Goal: Information Seeking & Learning: Find specific fact

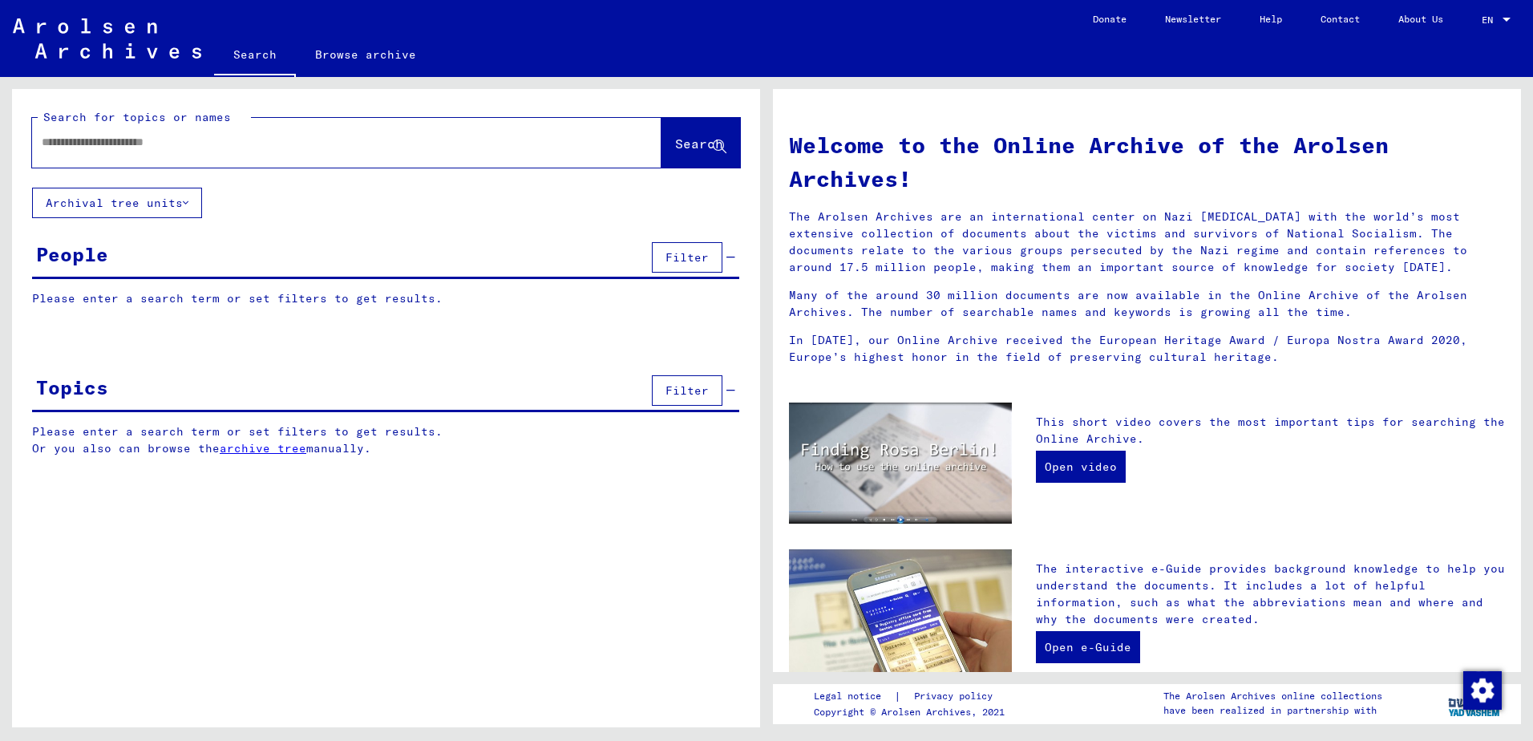
click at [257, 151] on div at bounding box center [322, 142] width 581 height 36
click at [192, 146] on input "text" at bounding box center [328, 142] width 572 height 17
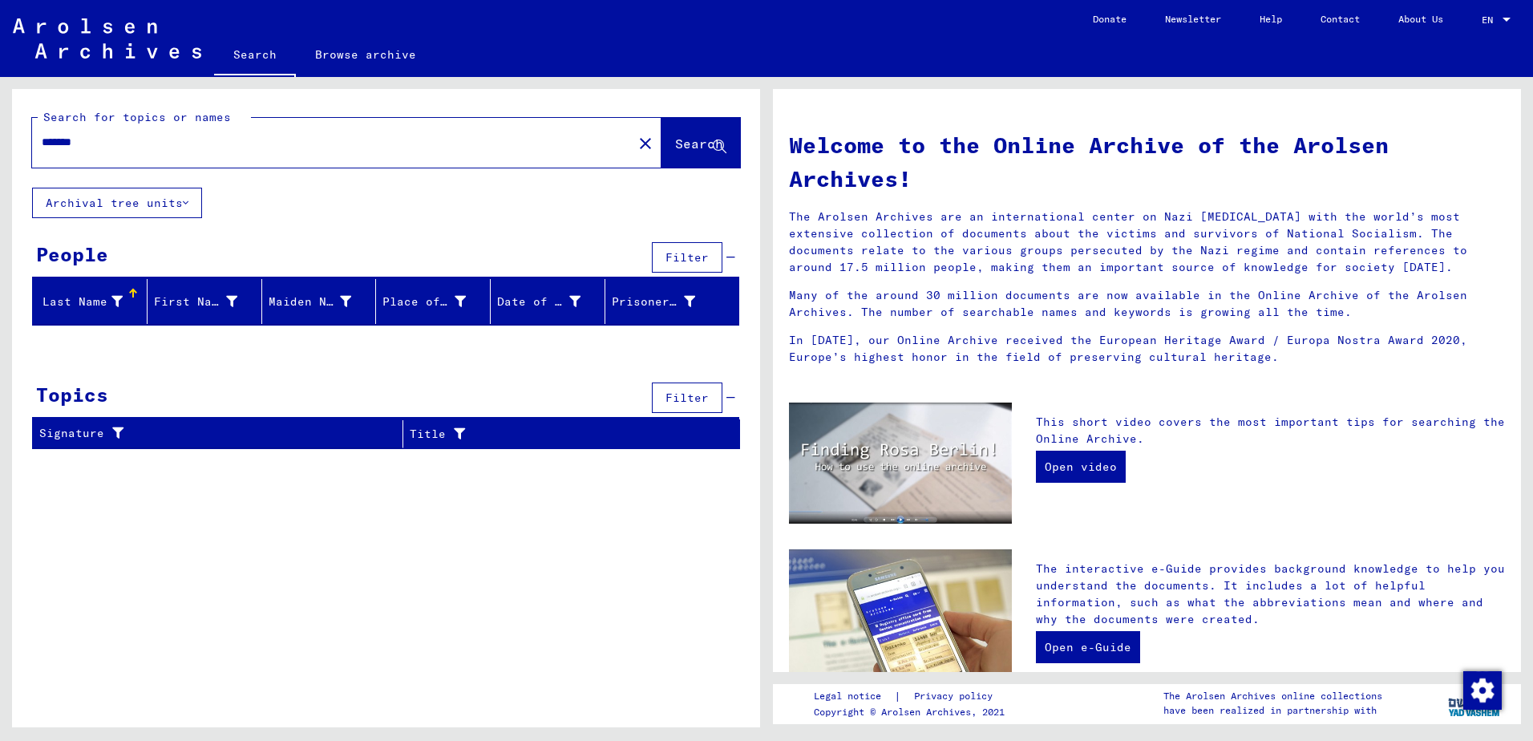
click at [43, 142] on input "*******" at bounding box center [328, 142] width 572 height 17
type input "*******"
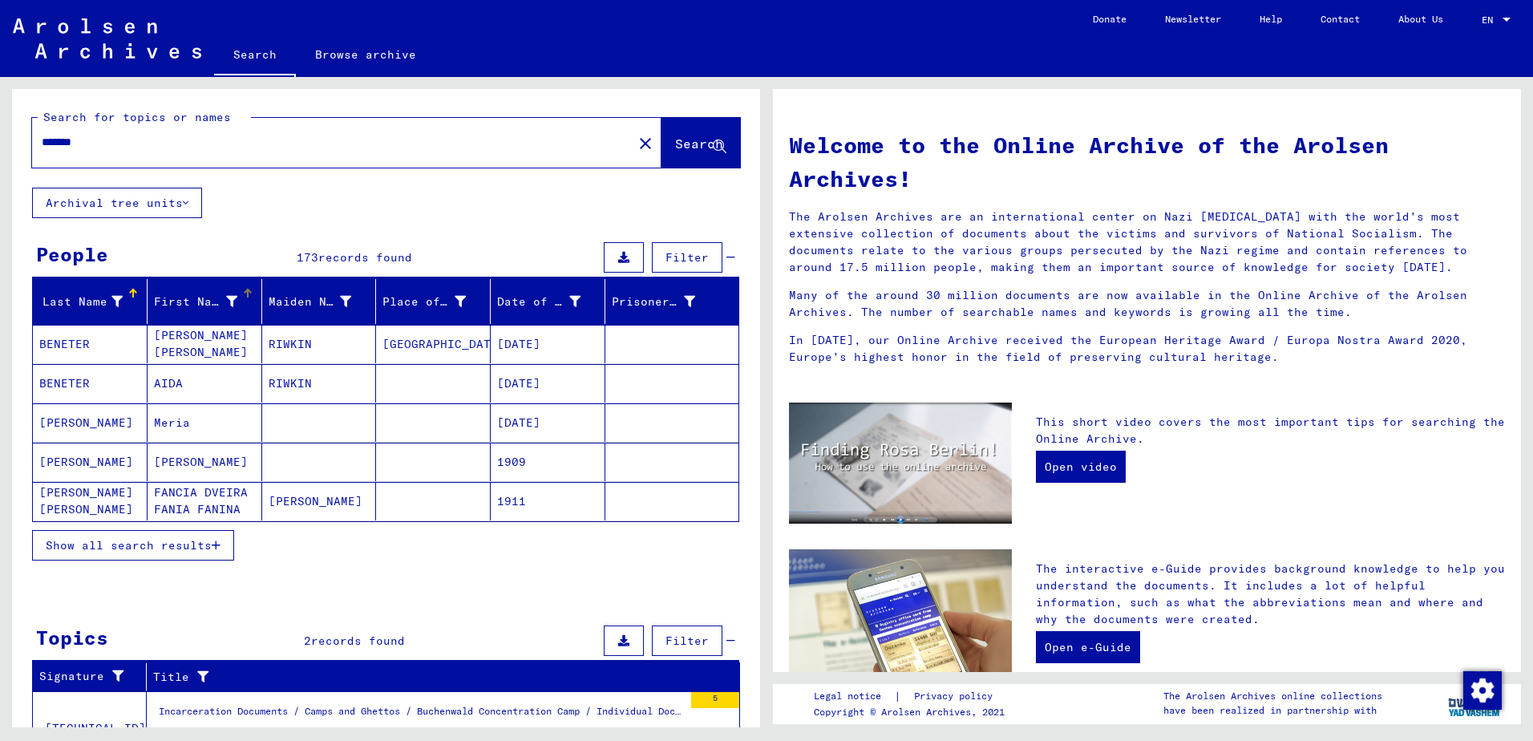
click at [227, 296] on icon at bounding box center [231, 301] width 11 height 11
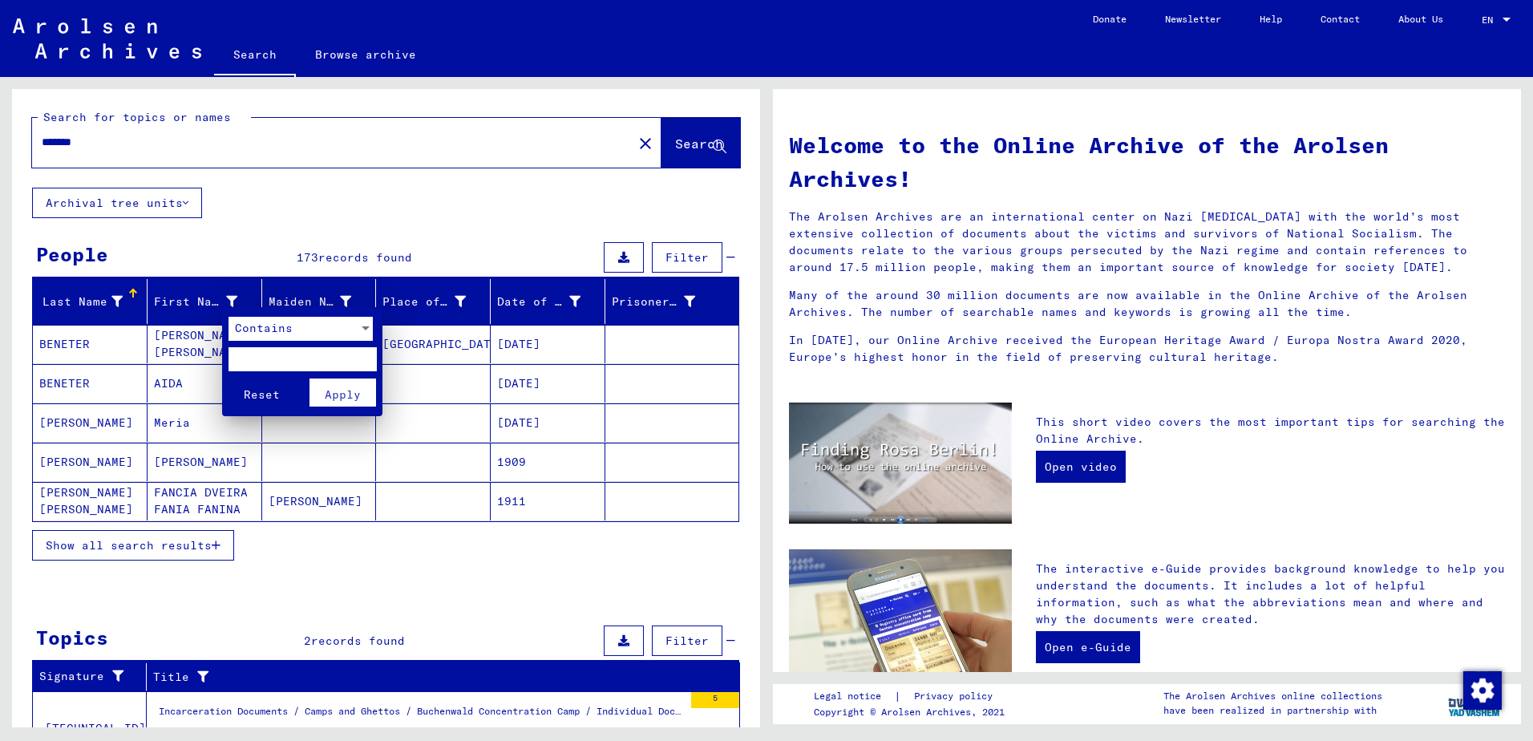
click at [251, 326] on span "Contains" at bounding box center [264, 328] width 58 height 14
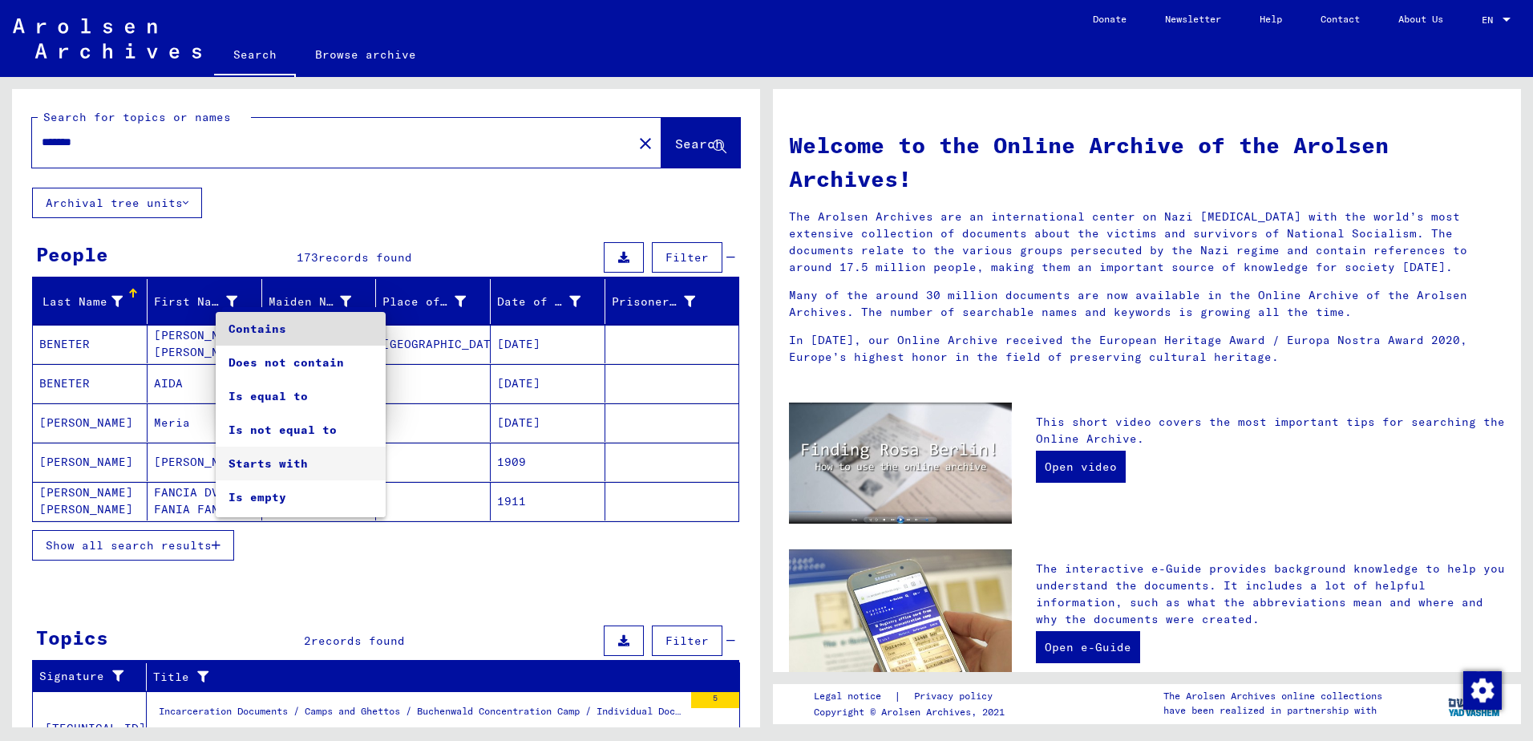
click at [272, 462] on span "Starts with" at bounding box center [301, 464] width 144 height 34
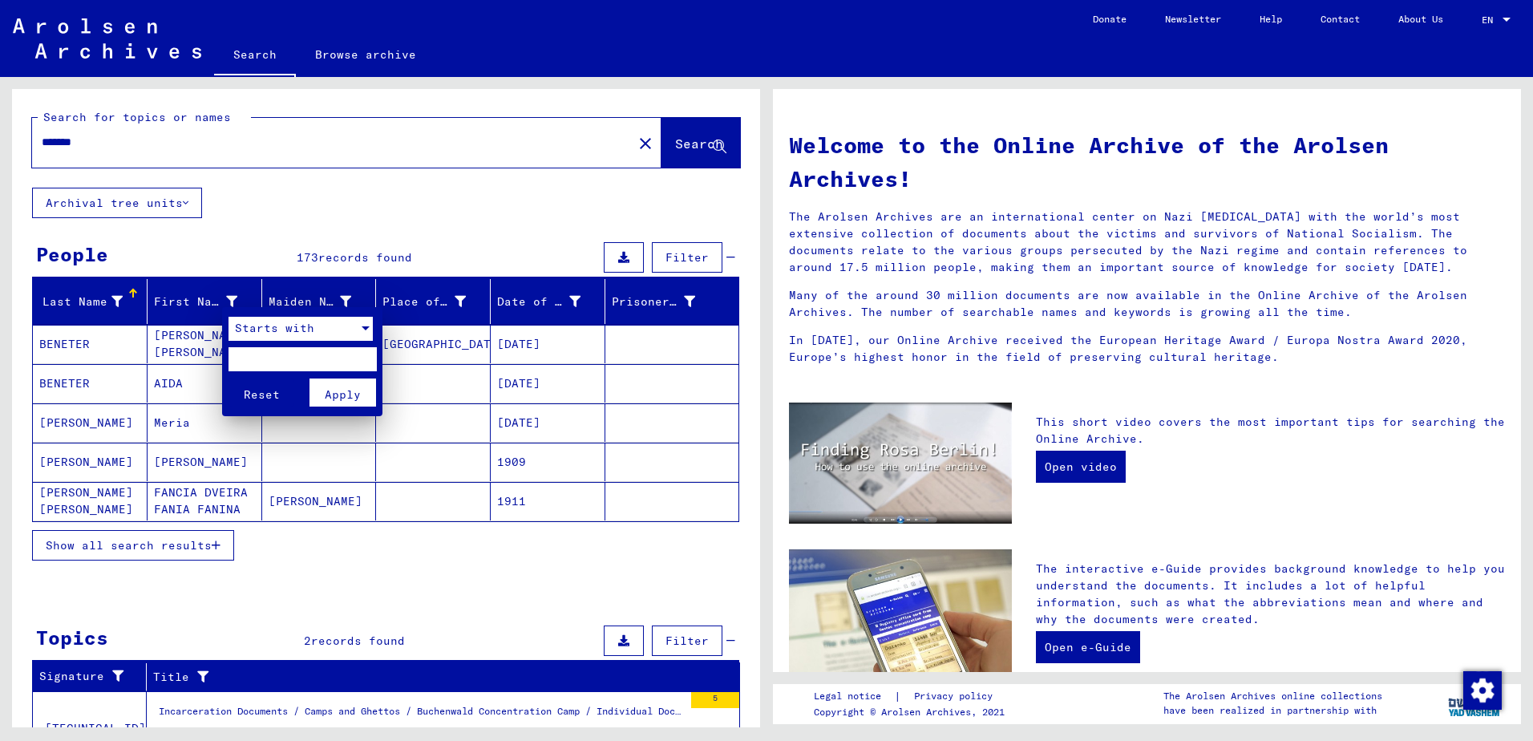
click at [265, 365] on input "text" at bounding box center [303, 359] width 148 height 24
type input "*"
click at [350, 401] on span "Apply" at bounding box center [343, 394] width 36 height 14
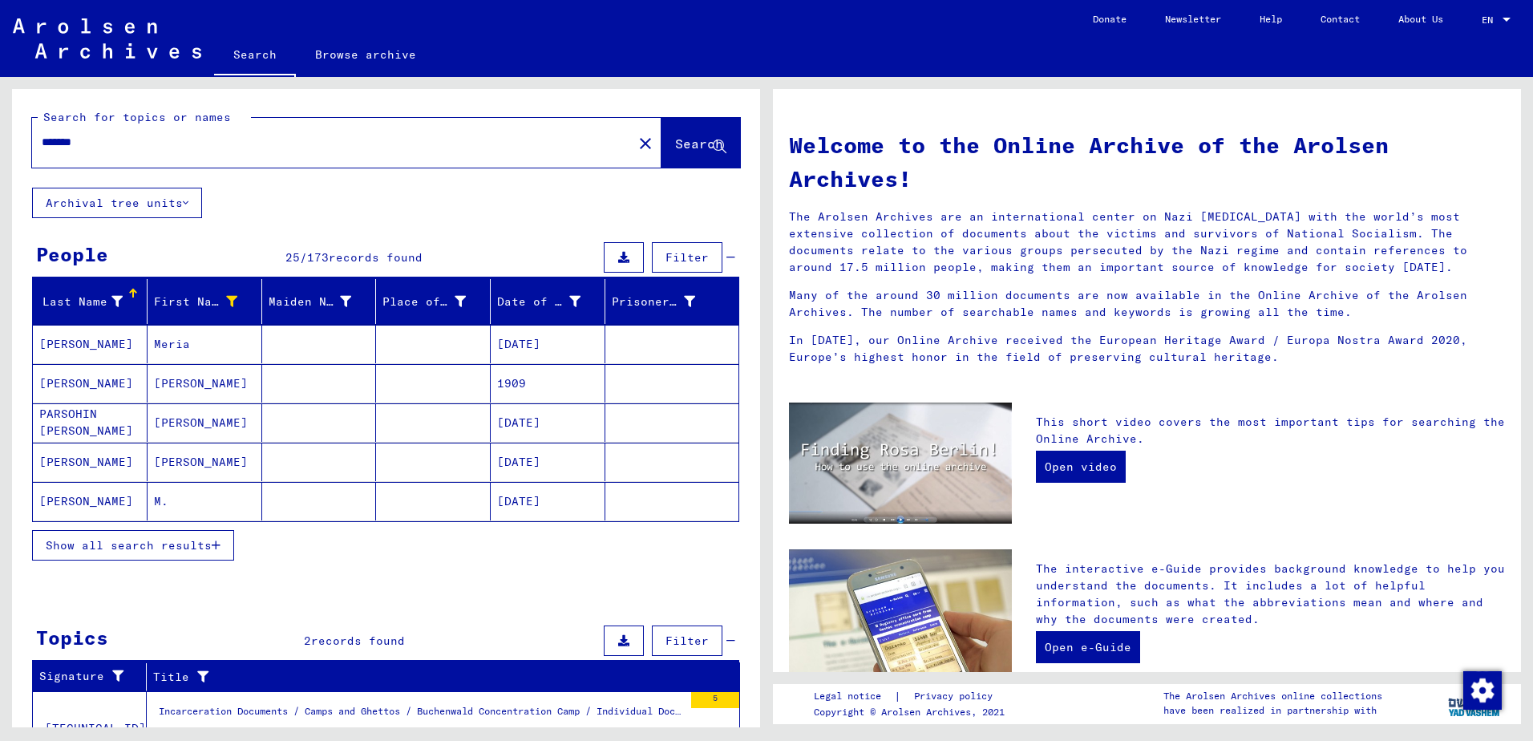
click at [194, 546] on span "Show all search results" at bounding box center [129, 545] width 166 height 14
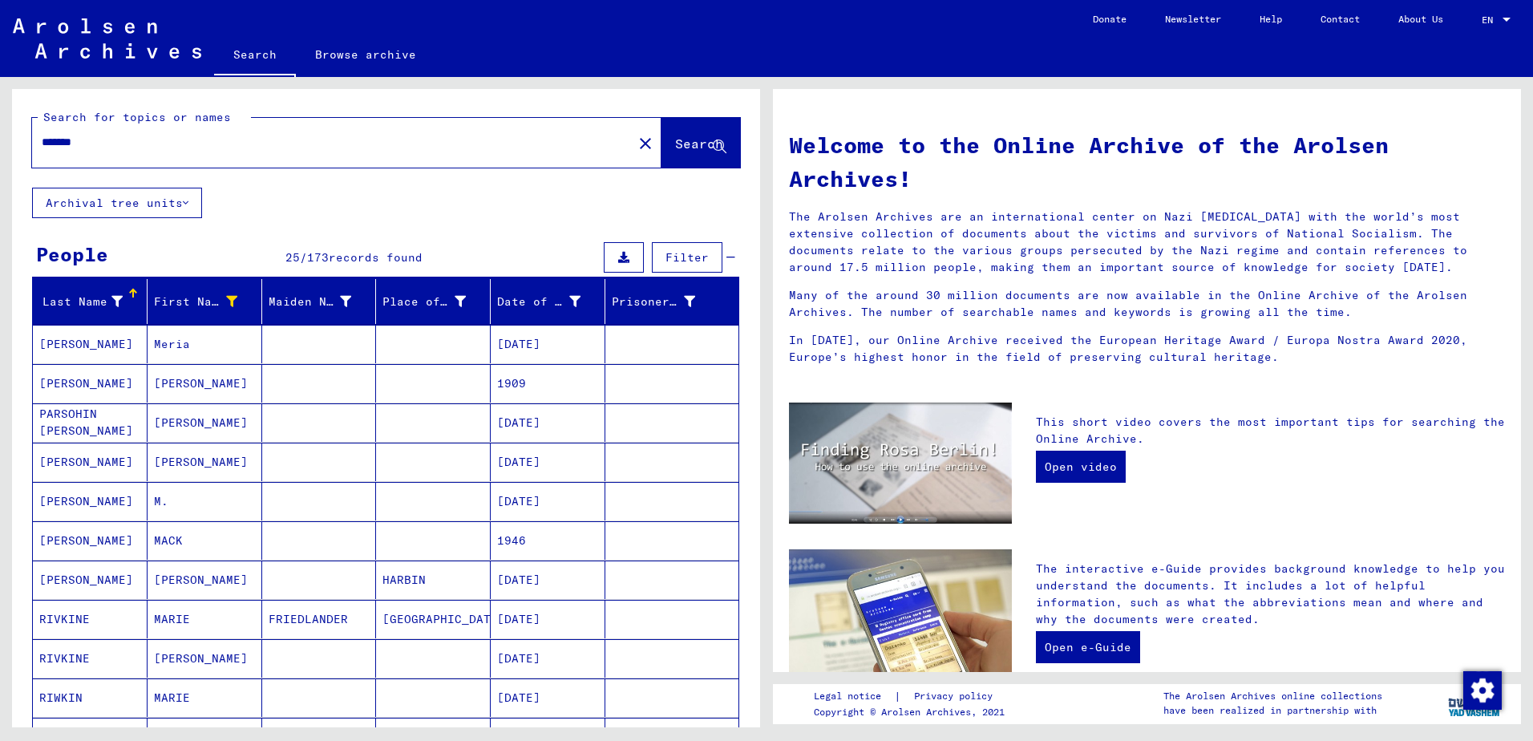
click at [284, 512] on mat-cell at bounding box center [319, 501] width 115 height 38
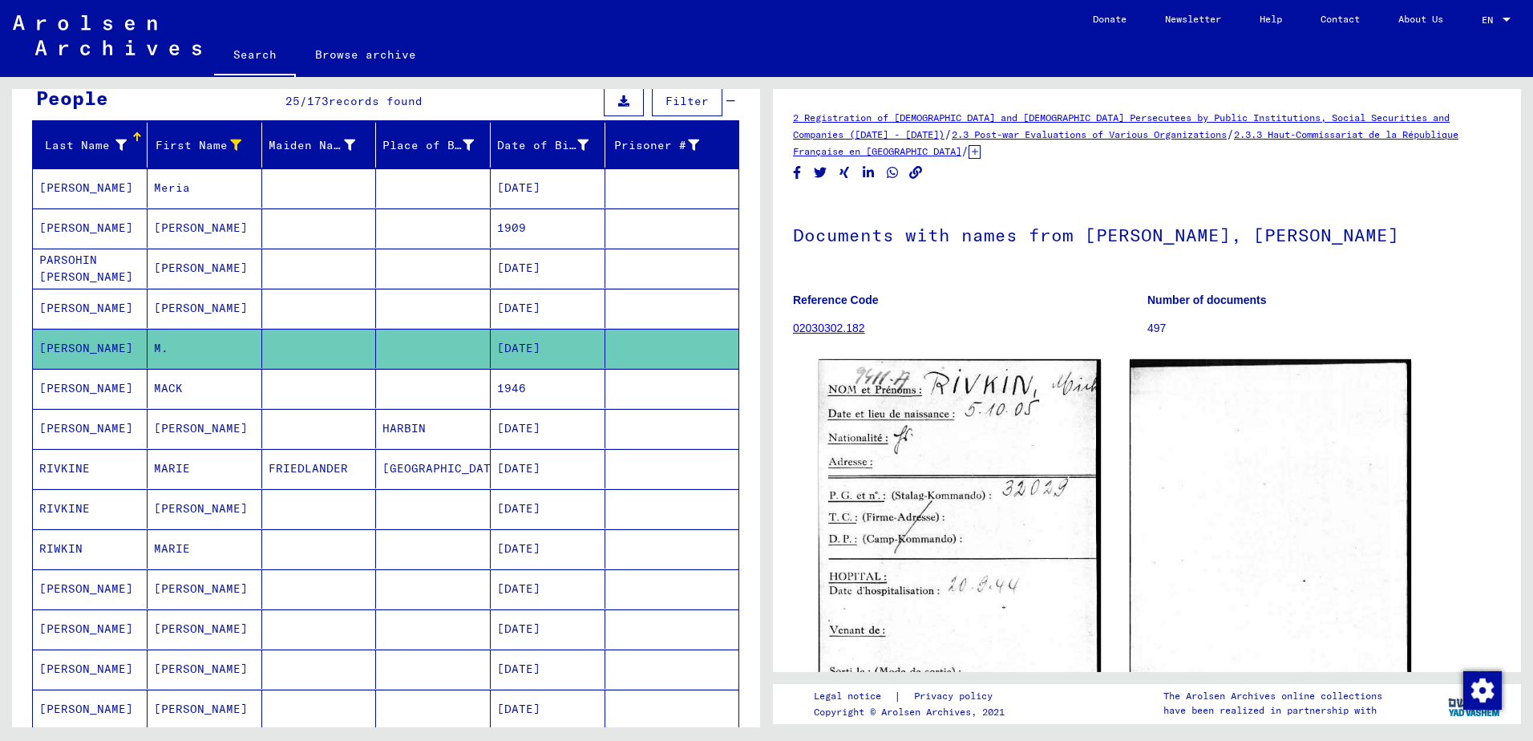
scroll to position [160, 0]
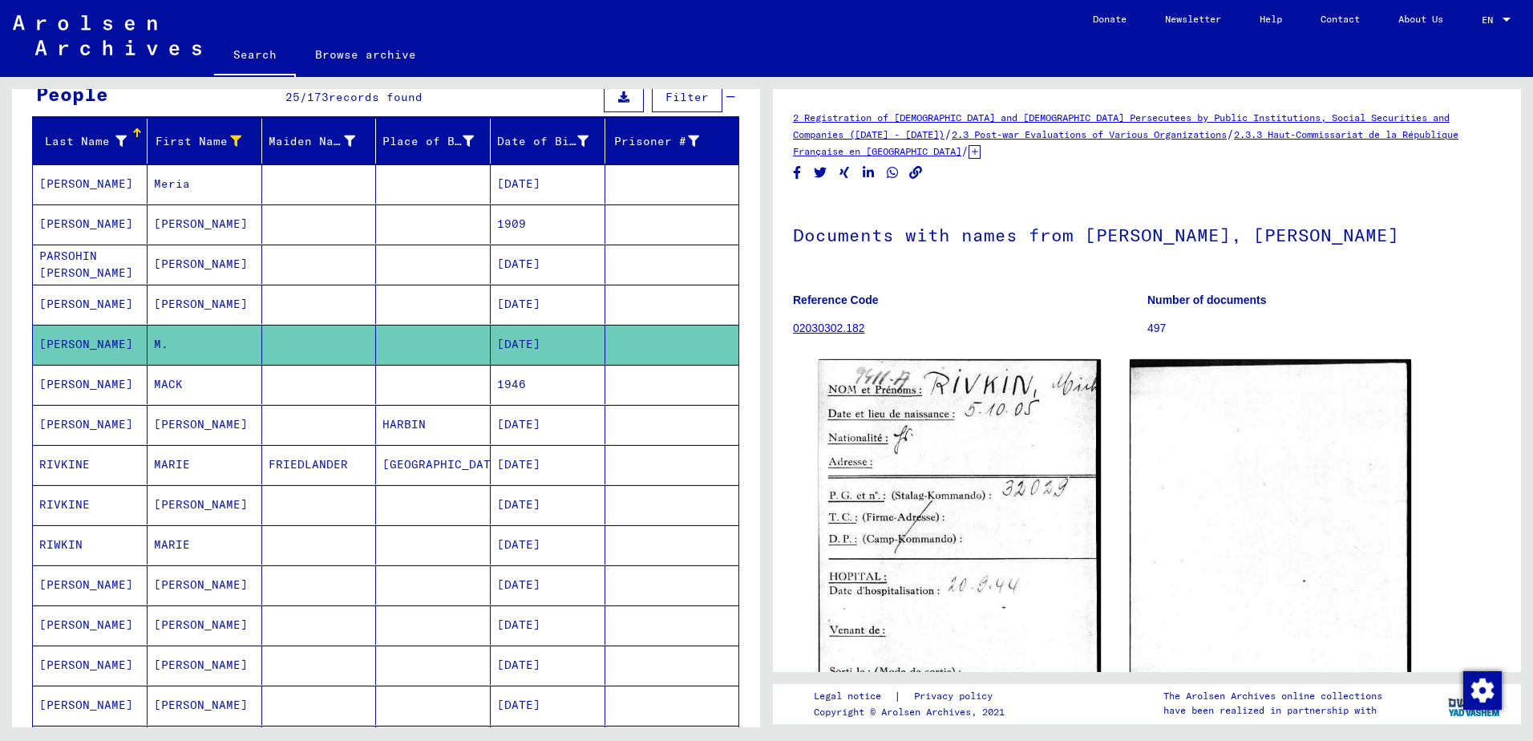
click at [227, 465] on mat-cell "MARIE" at bounding box center [205, 464] width 115 height 39
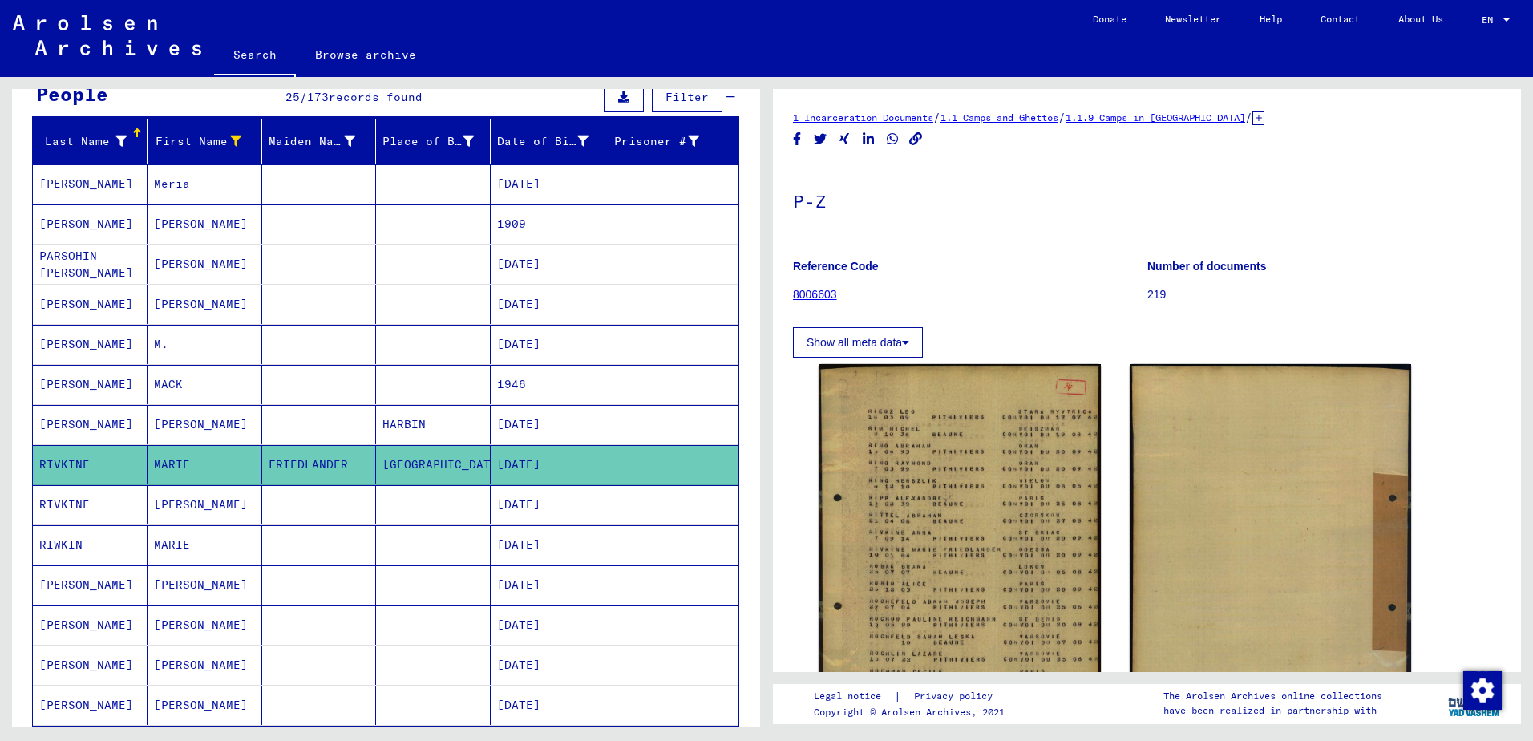
click at [281, 342] on mat-cell at bounding box center [319, 344] width 115 height 39
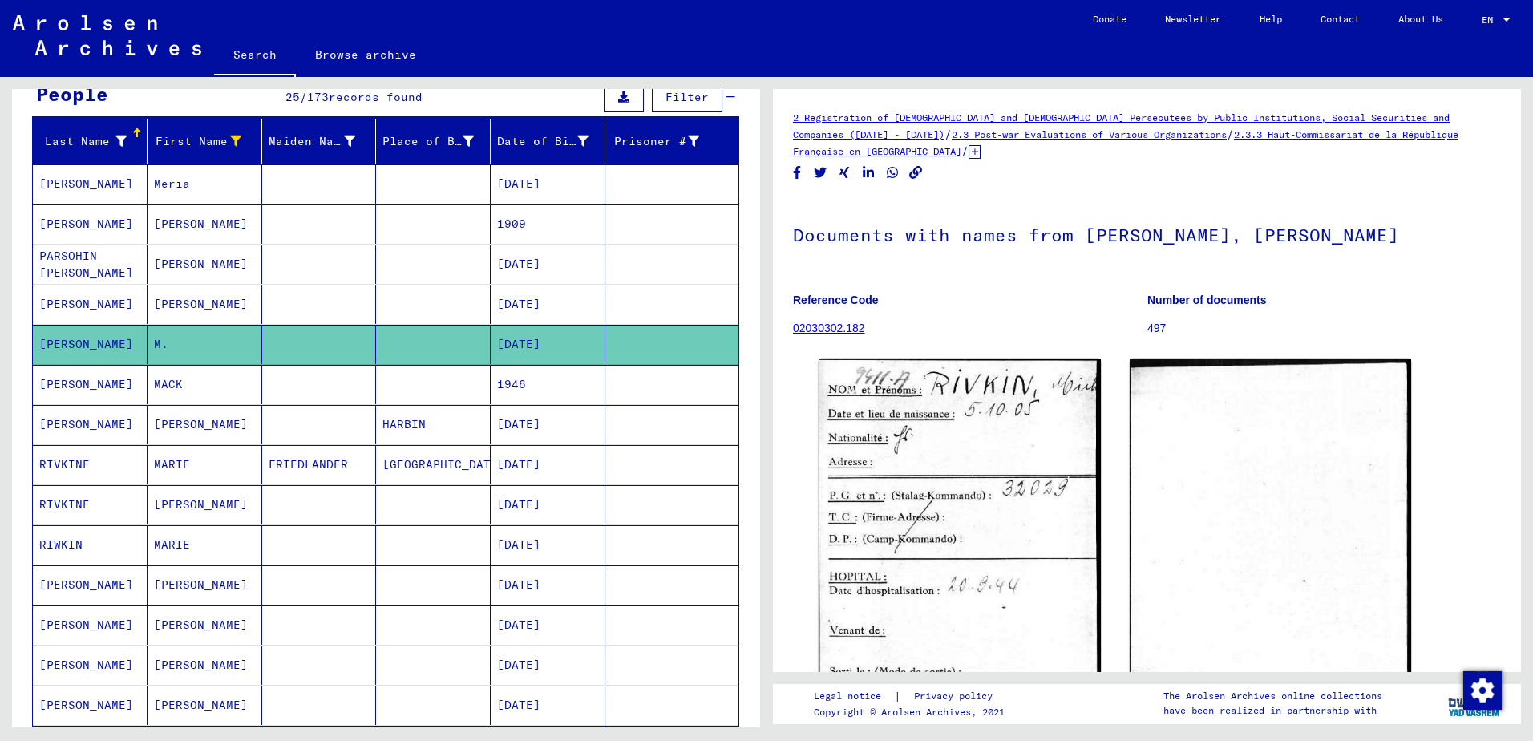
click at [291, 506] on mat-cell at bounding box center [319, 504] width 115 height 39
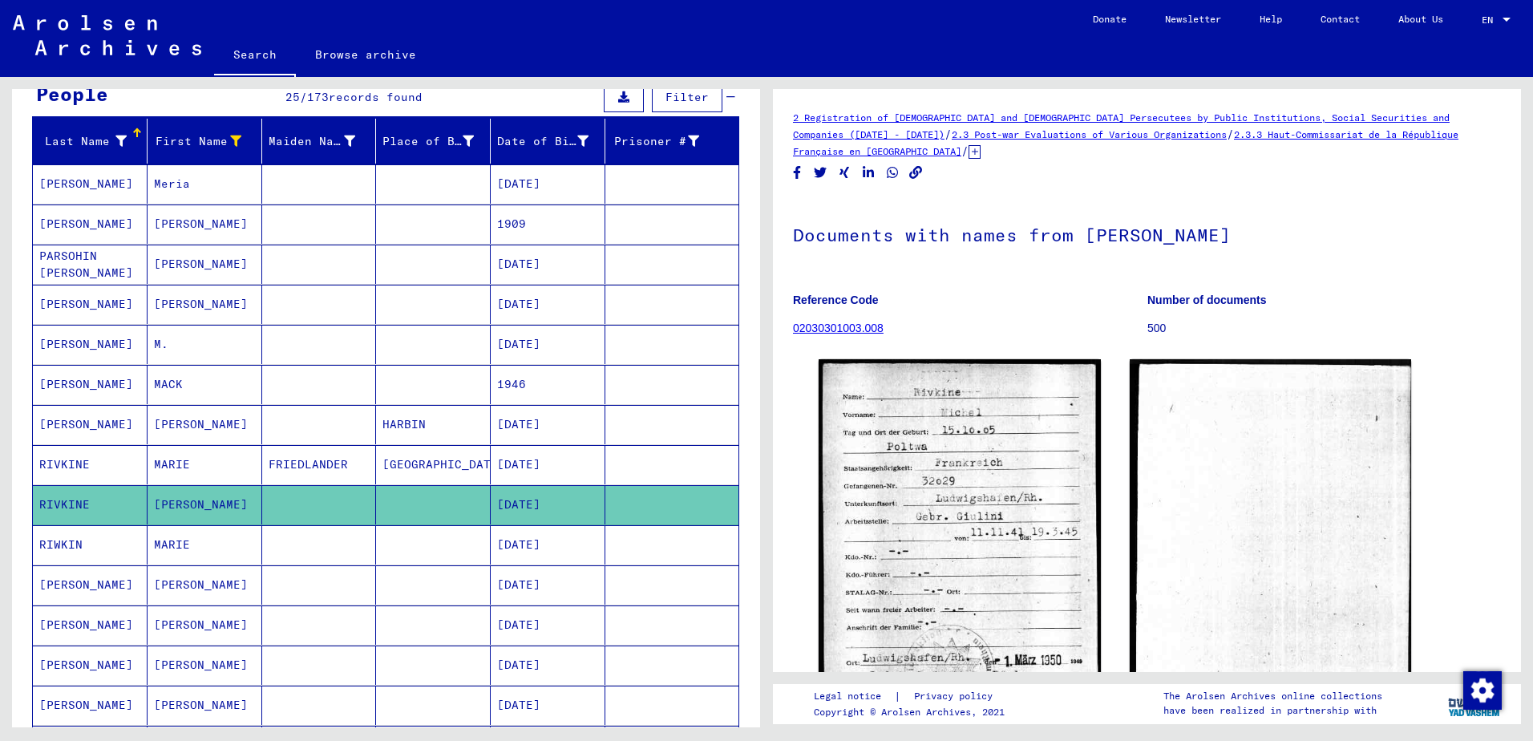
click at [312, 545] on mat-cell at bounding box center [319, 544] width 115 height 39
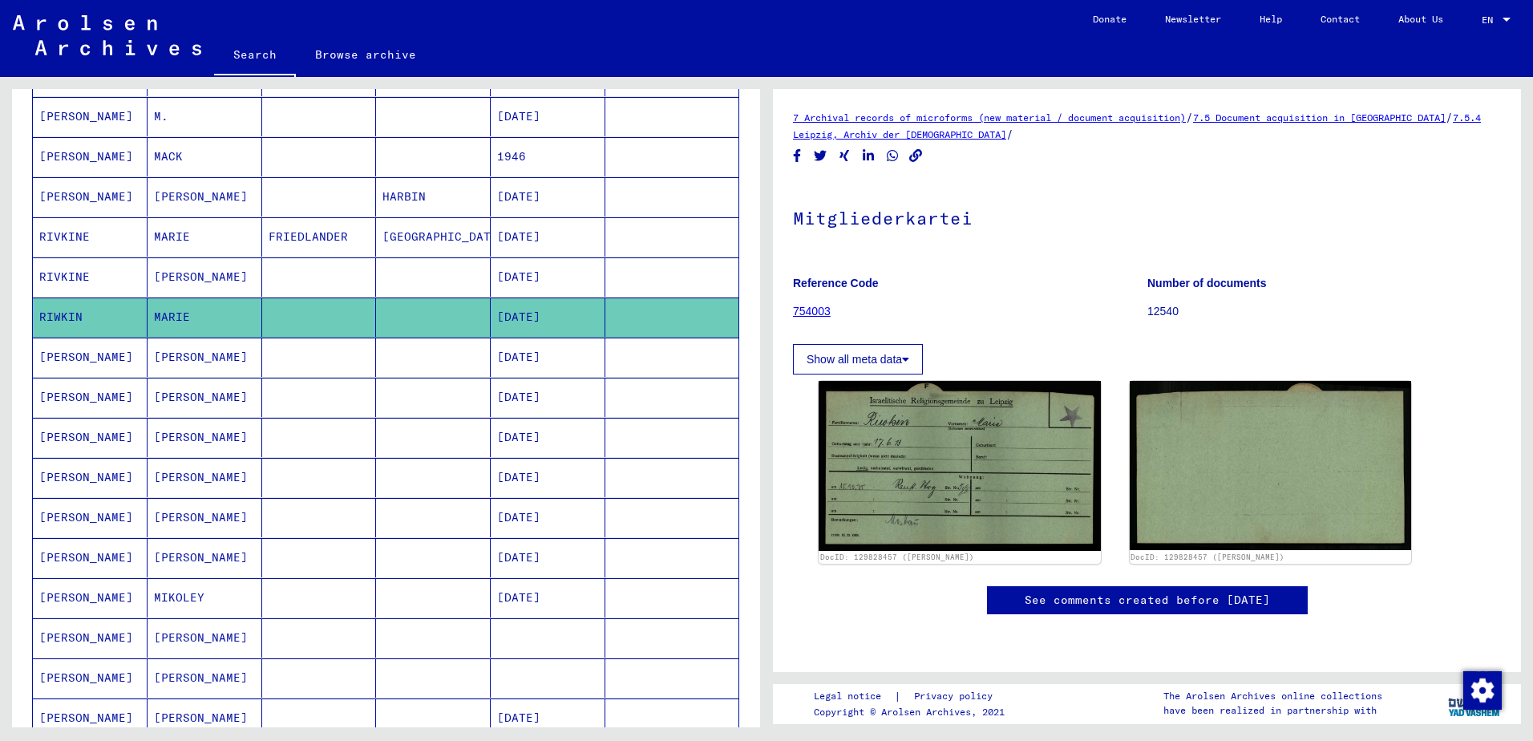
scroll to position [80, 0]
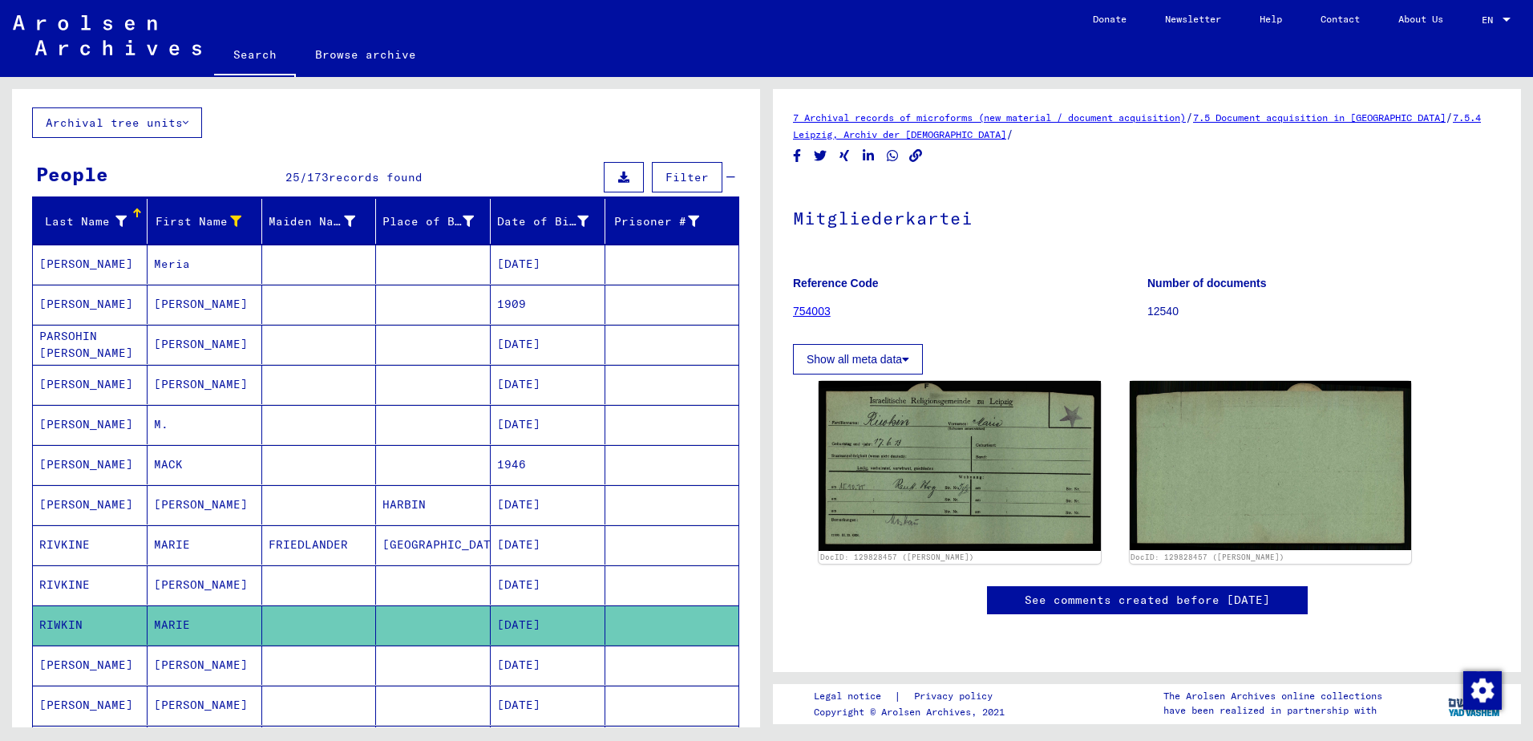
click at [124, 220] on icon at bounding box center [120, 221] width 11 height 11
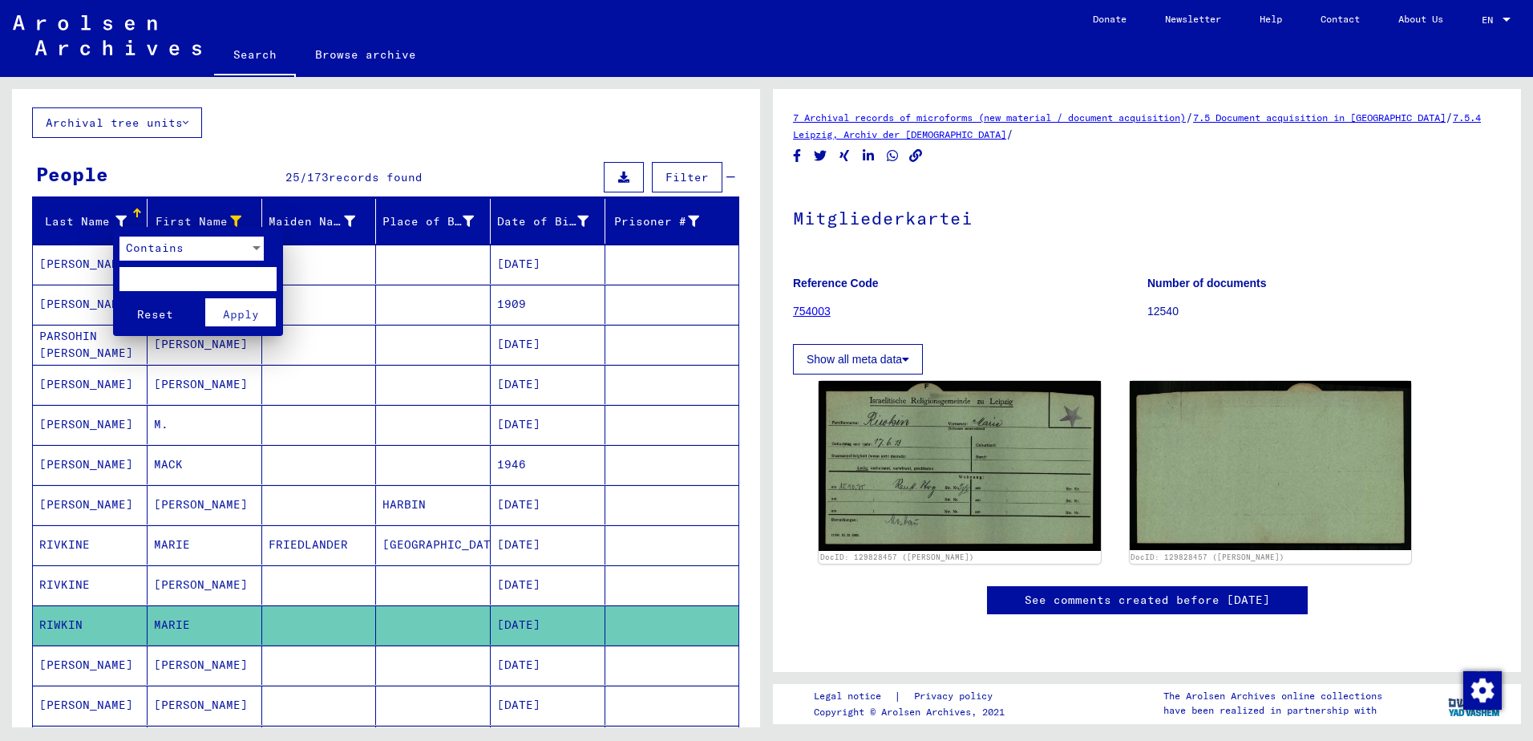
click at [160, 254] on span "Contains" at bounding box center [155, 248] width 58 height 14
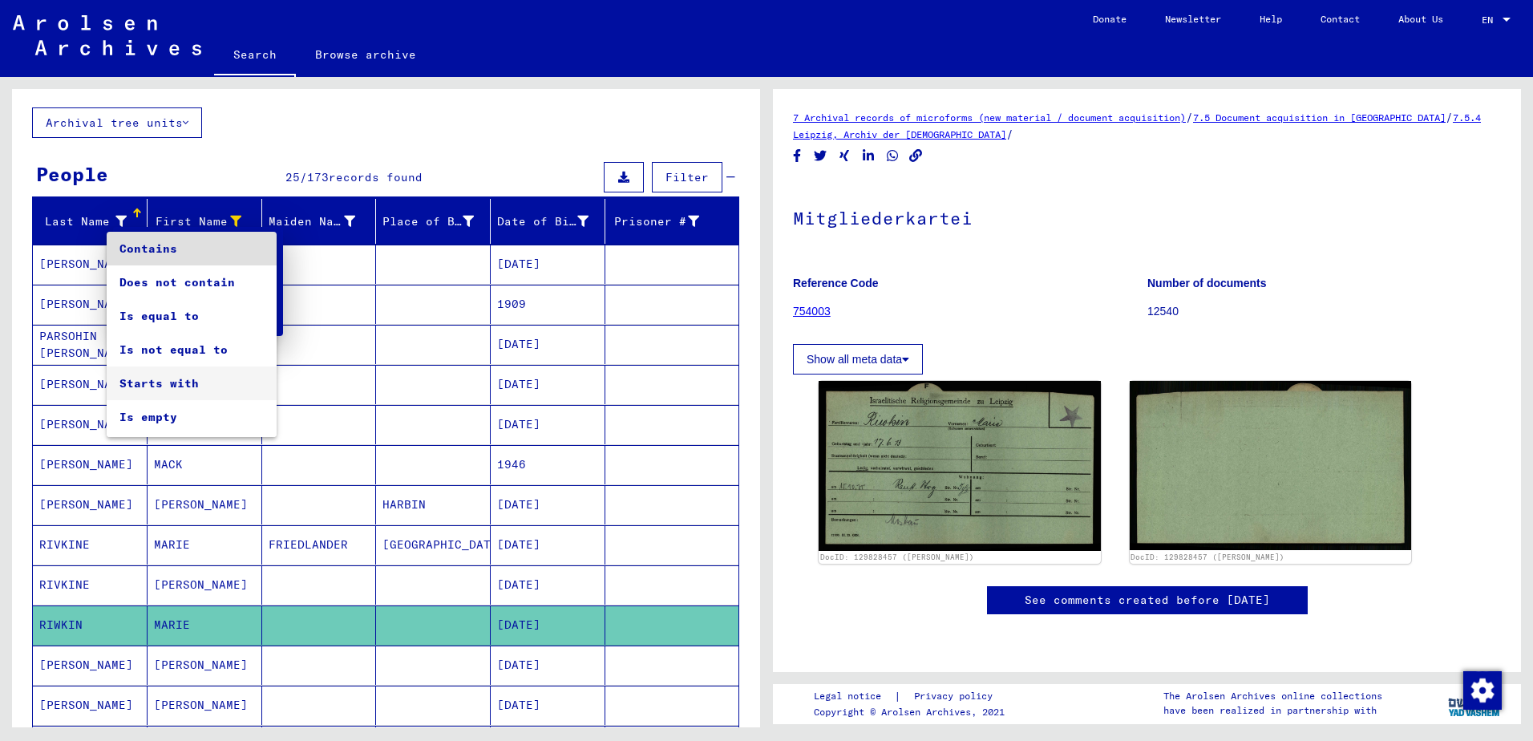
click at [172, 398] on span "Starts with" at bounding box center [191, 384] width 144 height 34
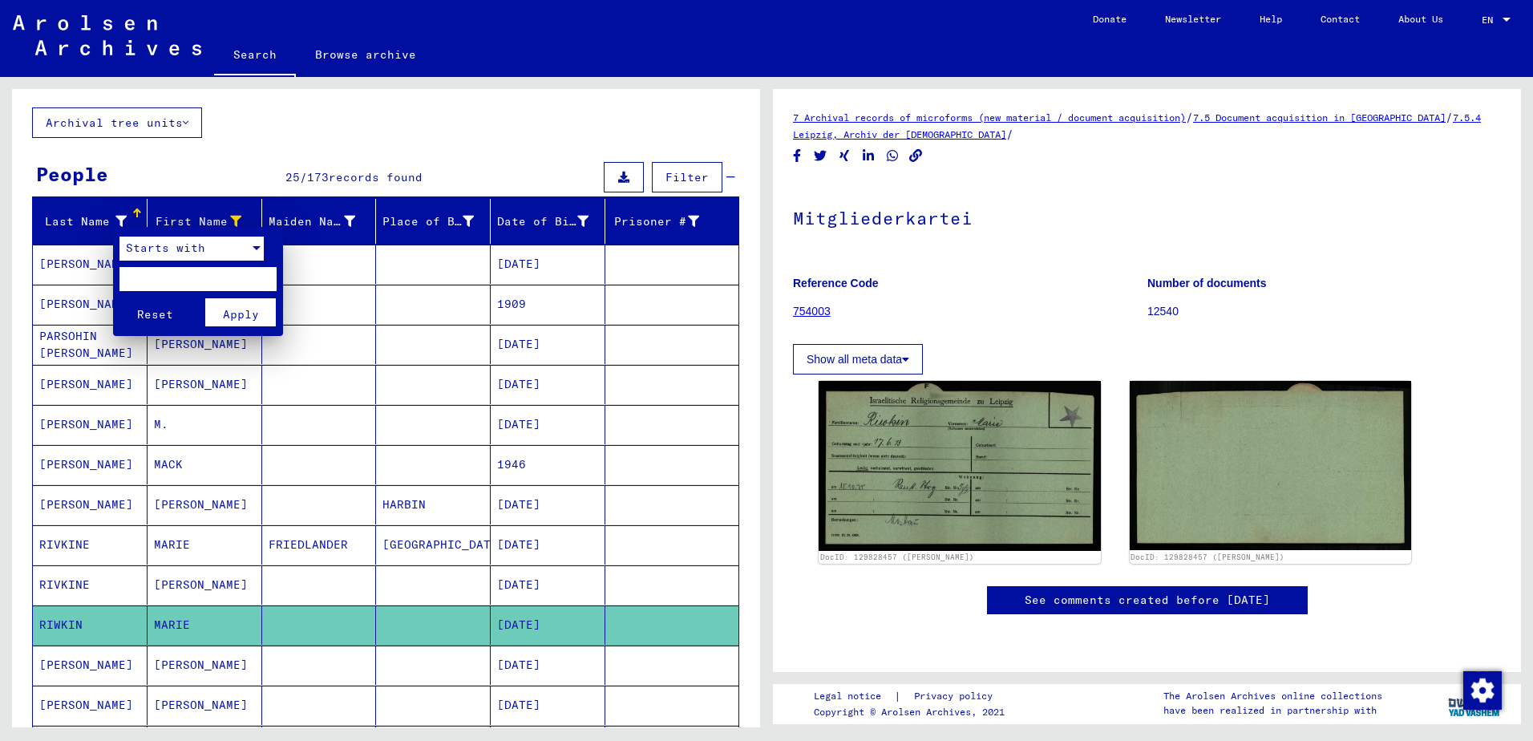
click at [171, 276] on input "text" at bounding box center [197, 279] width 157 height 24
type input "*"
click at [248, 316] on span "Apply" at bounding box center [241, 314] width 36 height 14
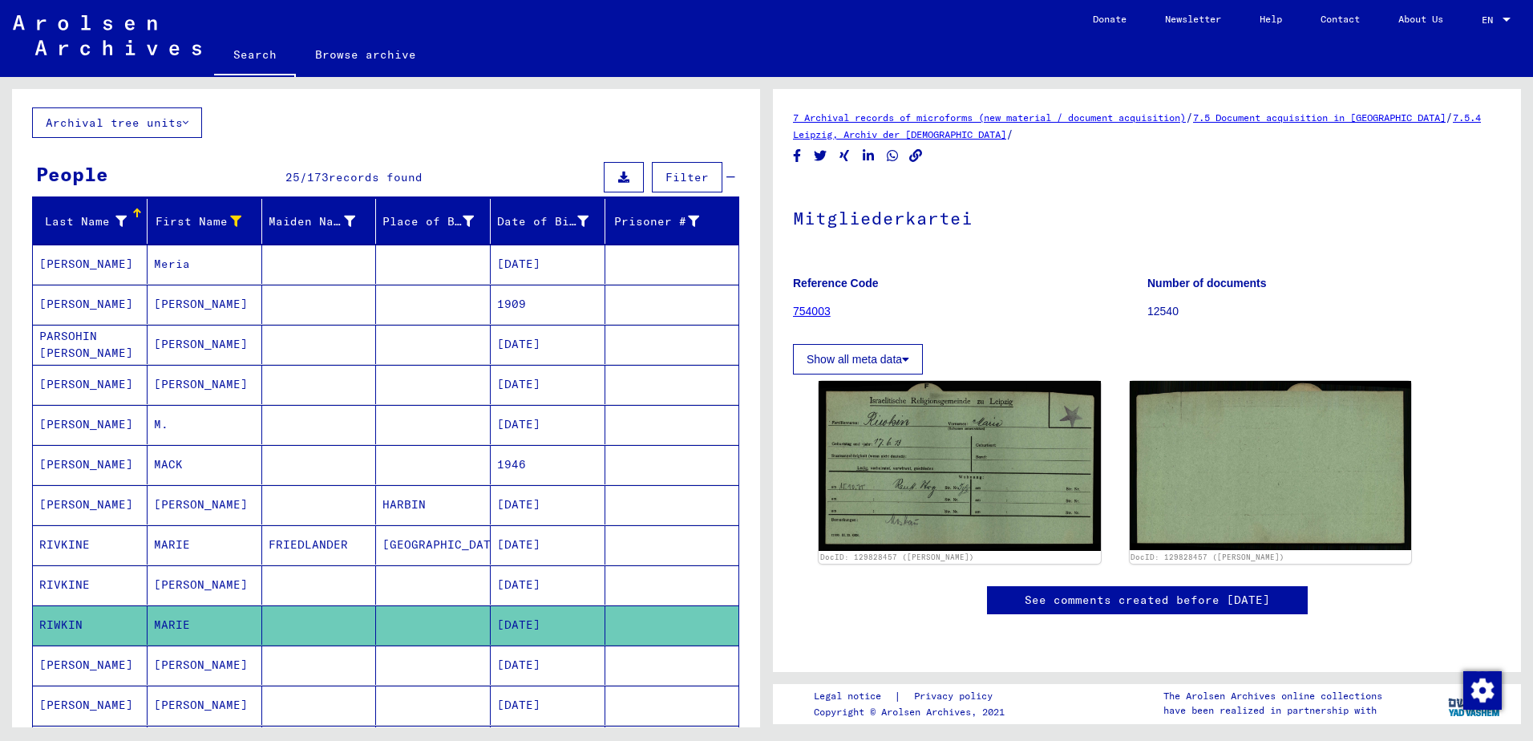
scroll to position [0, 0]
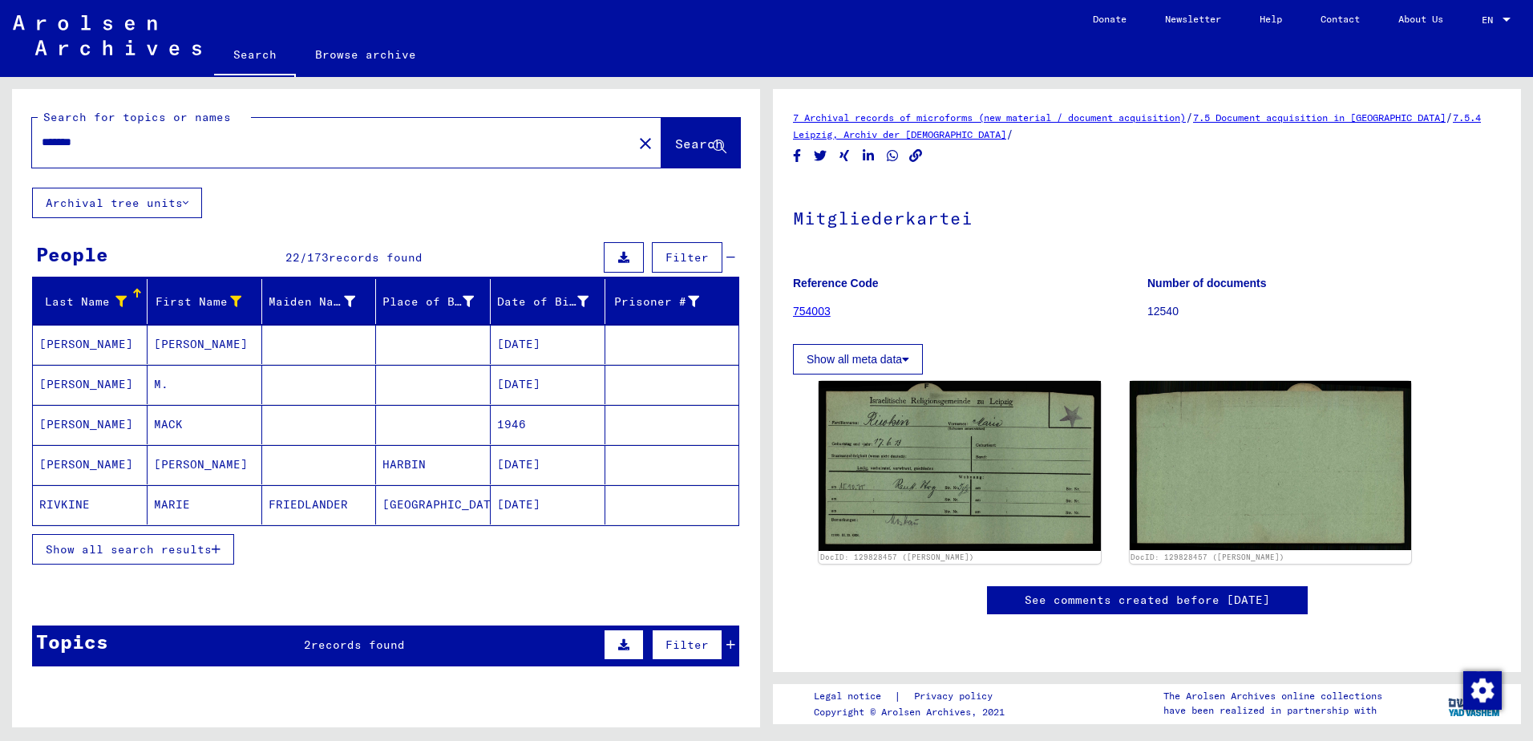
click at [218, 548] on icon "button" at bounding box center [216, 549] width 9 height 11
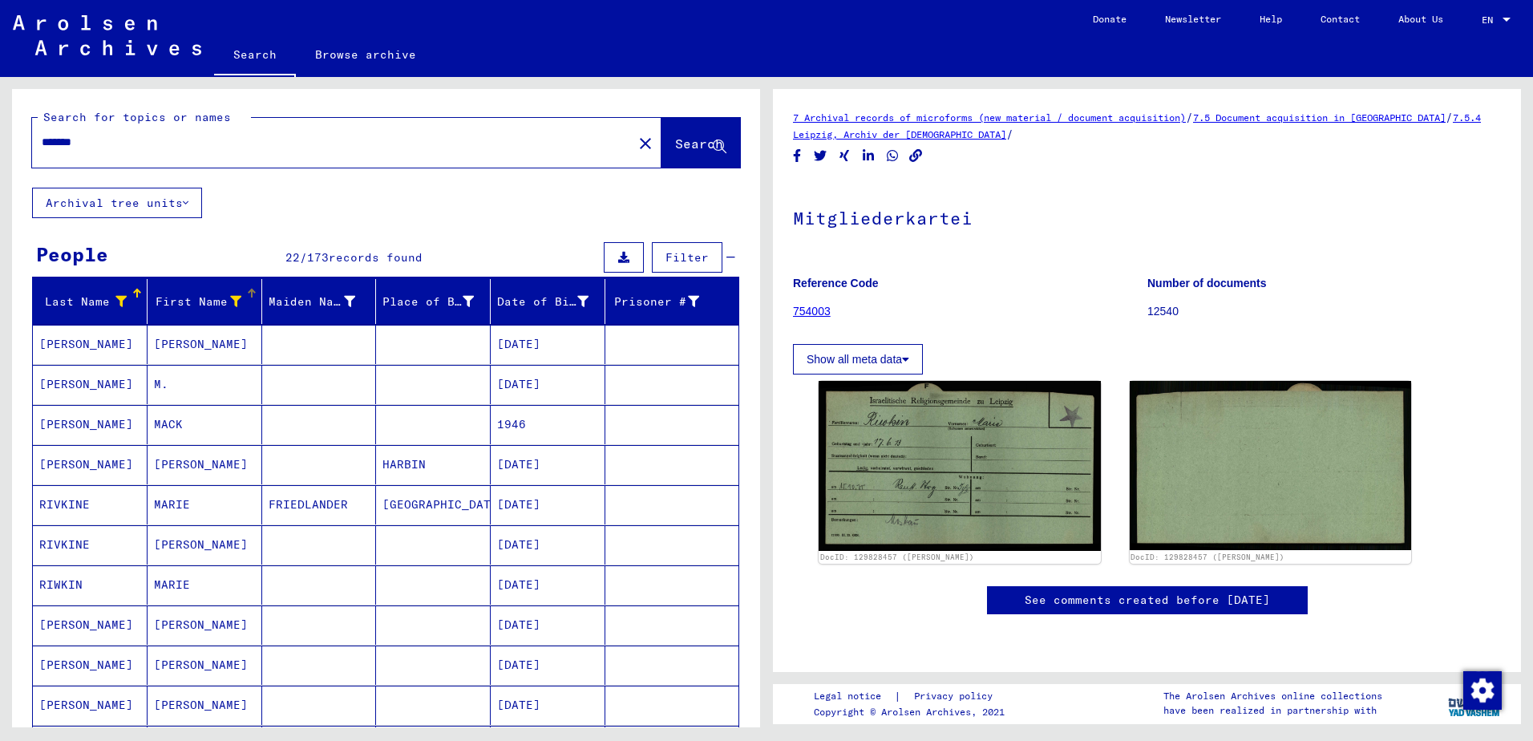
click at [230, 306] on icon at bounding box center [235, 301] width 11 height 11
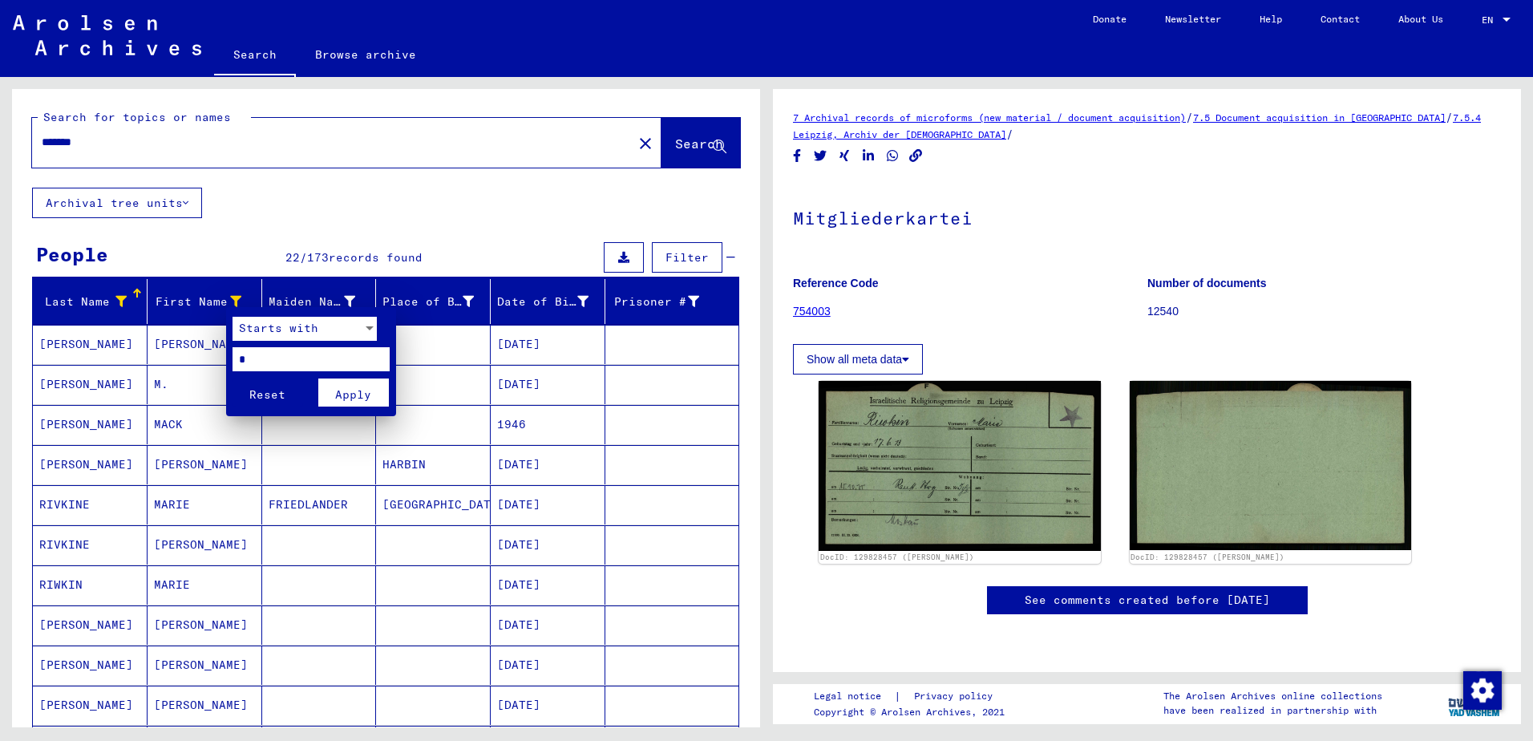
click at [257, 368] on input "*" at bounding box center [311, 359] width 157 height 24
type input "*"
click at [355, 404] on button "Apply" at bounding box center [353, 393] width 71 height 28
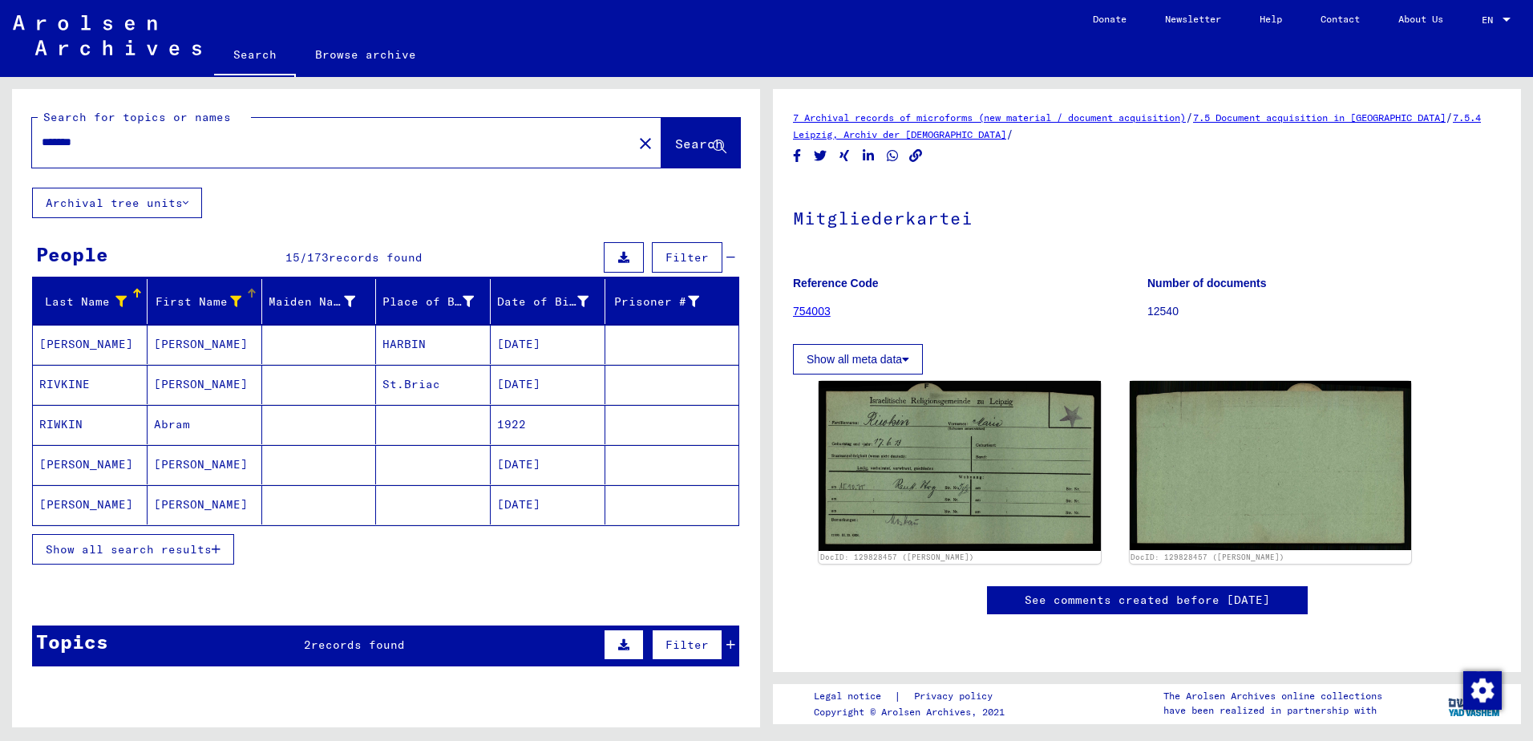
click at [186, 542] on span "Show all search results" at bounding box center [129, 549] width 166 height 14
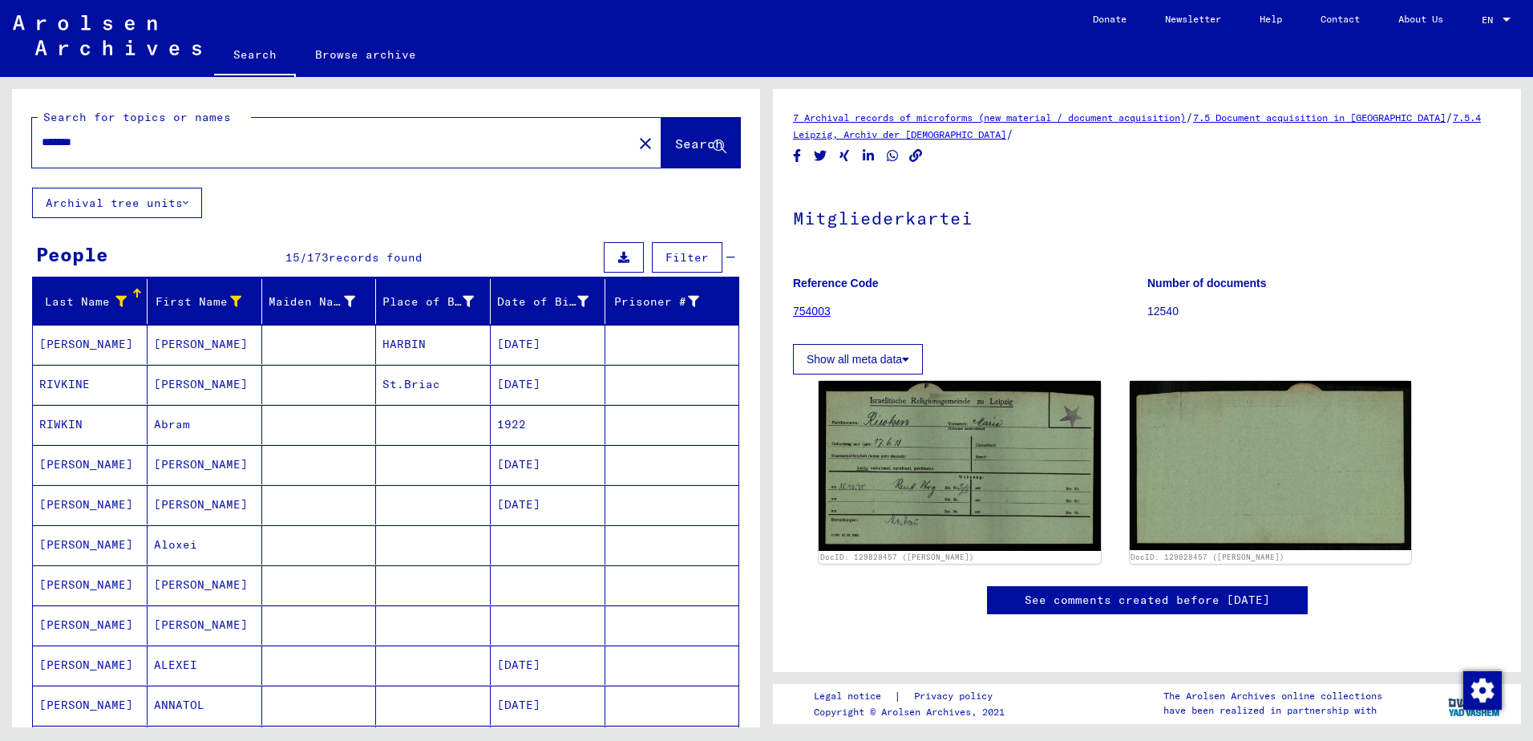
click at [282, 395] on mat-cell at bounding box center [319, 384] width 115 height 39
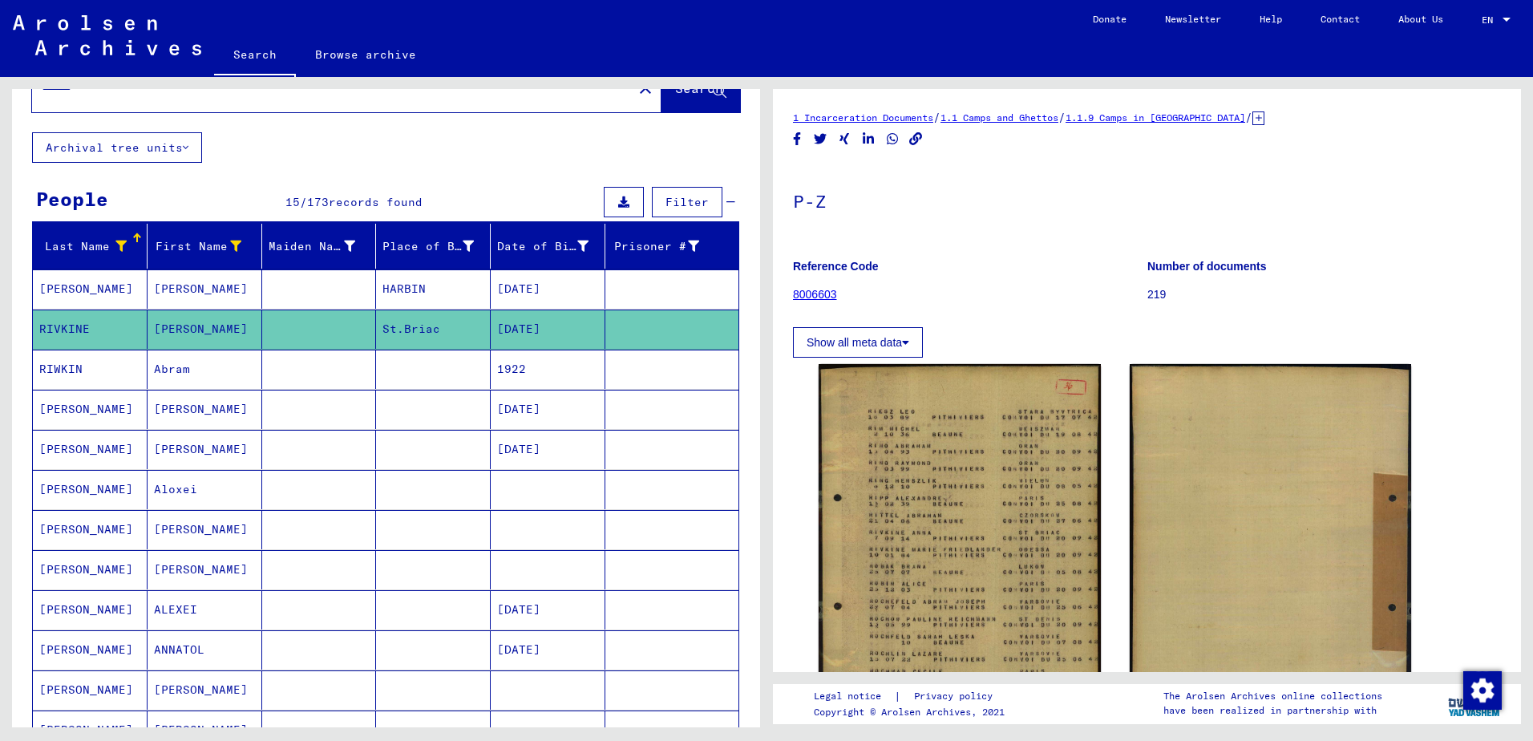
scroll to position [80, 0]
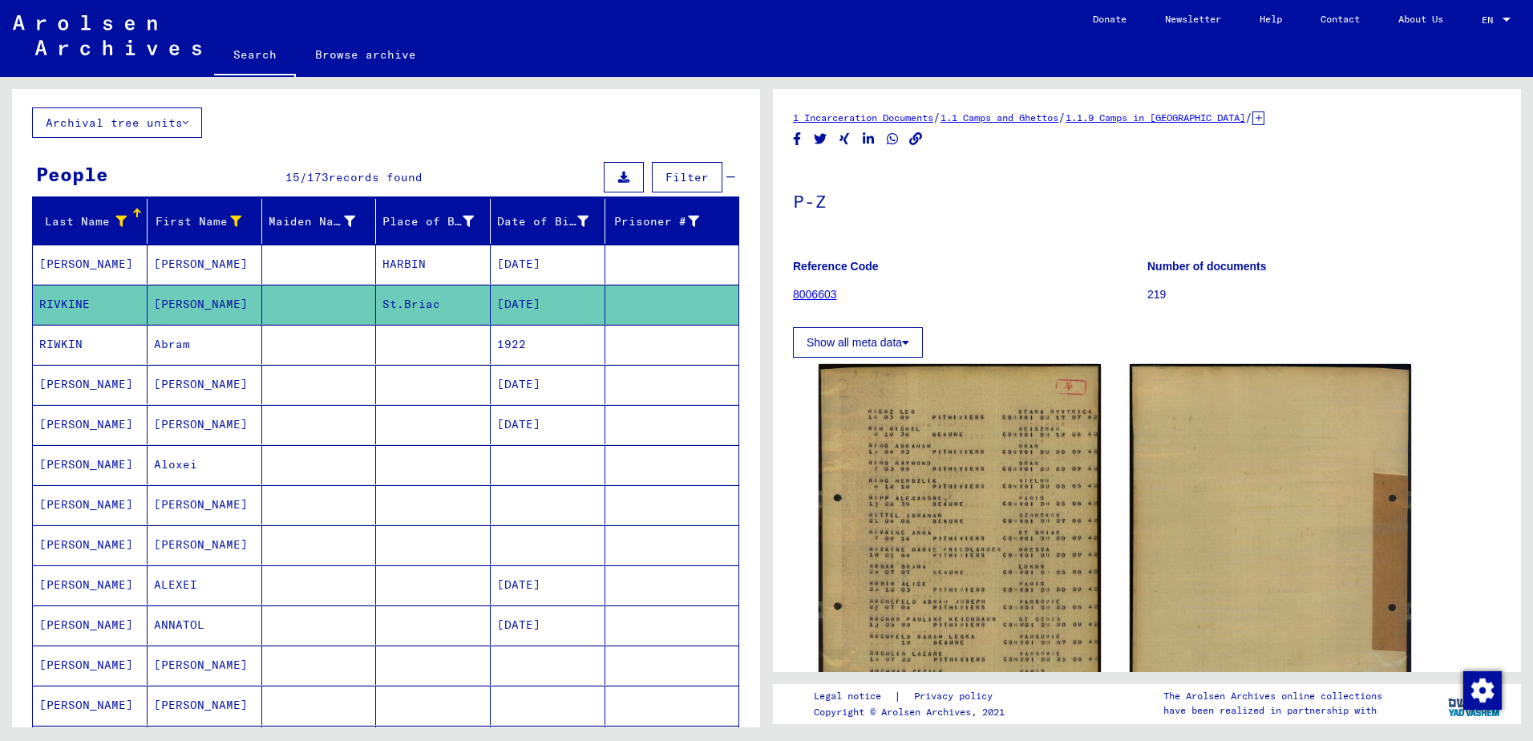
click at [391, 351] on mat-cell at bounding box center [433, 344] width 115 height 39
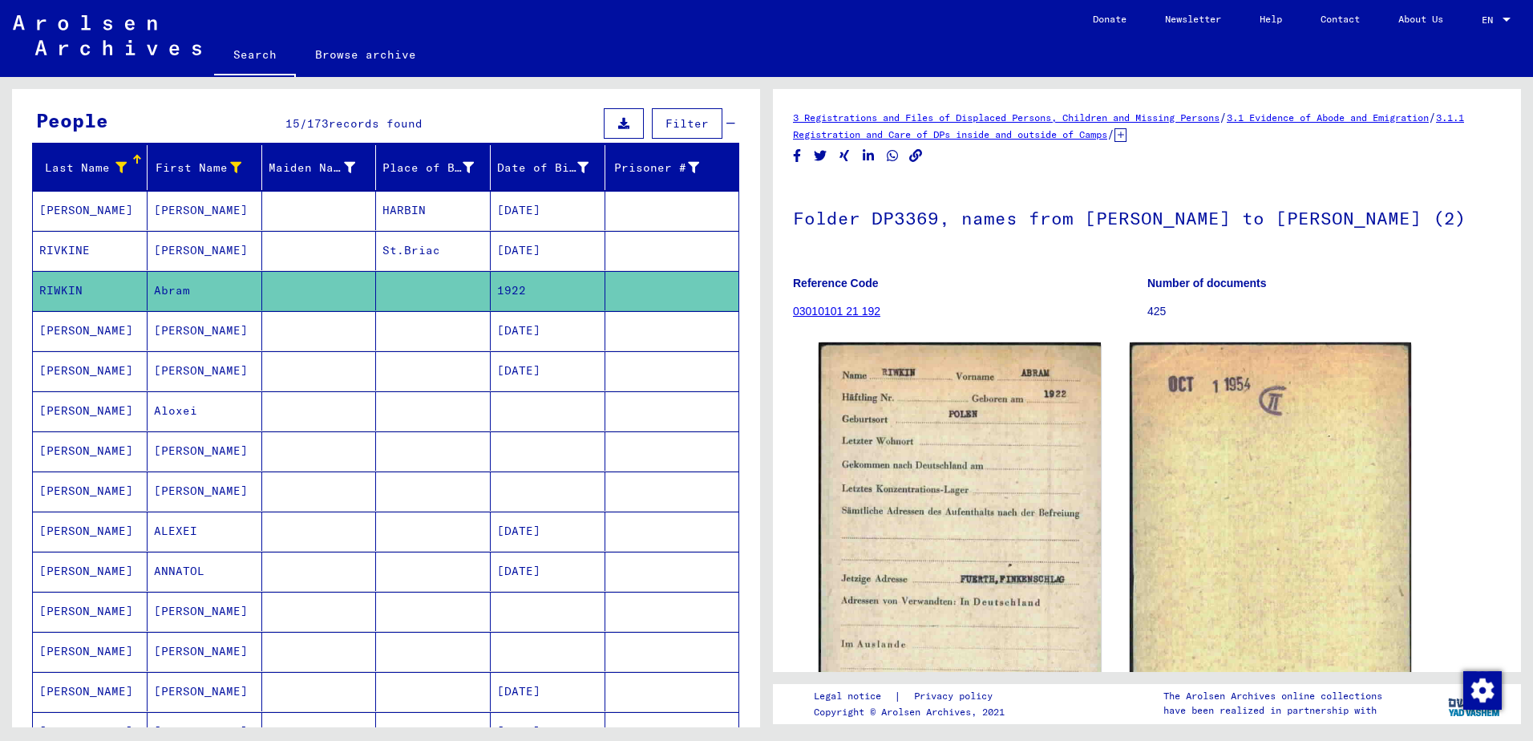
scroll to position [241, 0]
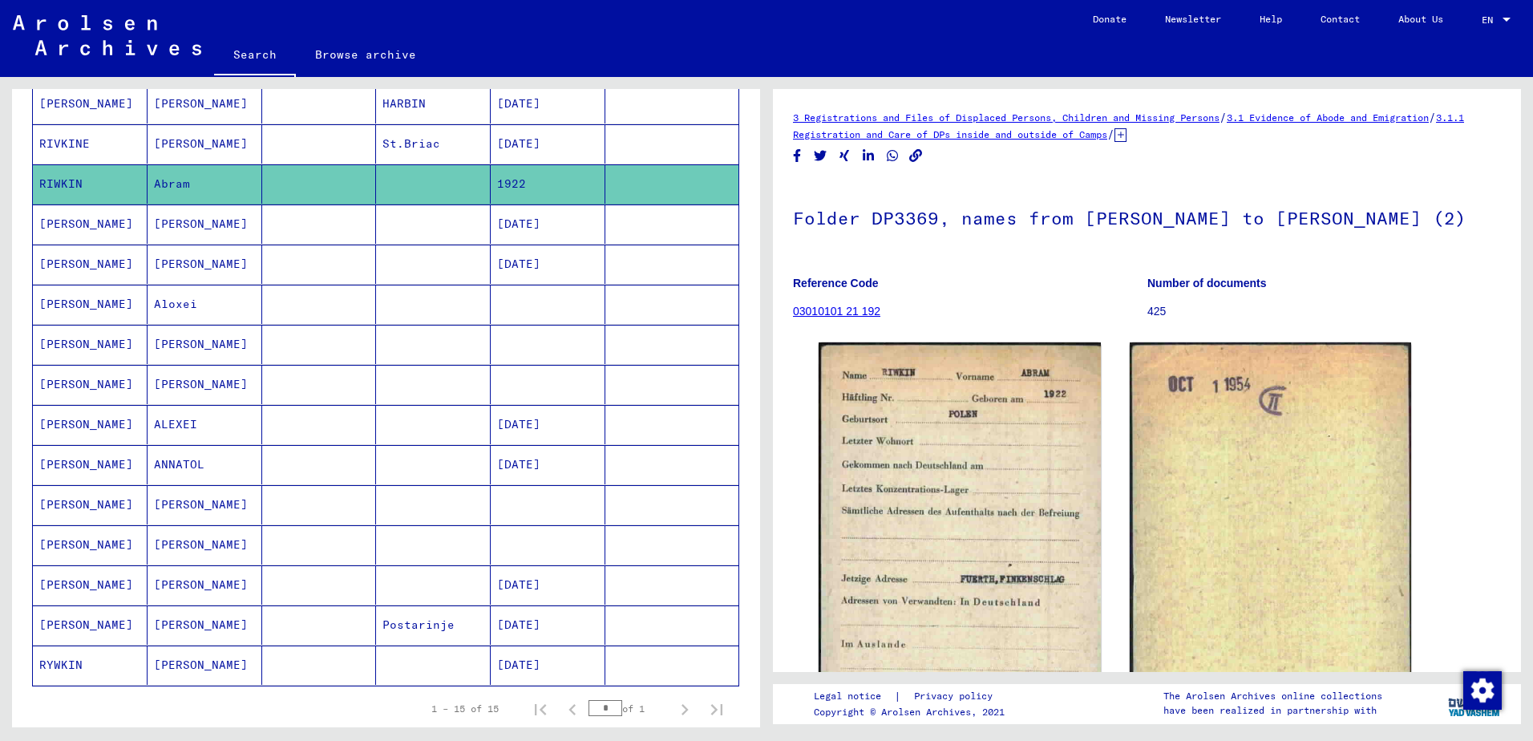
click at [363, 513] on mat-cell at bounding box center [319, 504] width 115 height 39
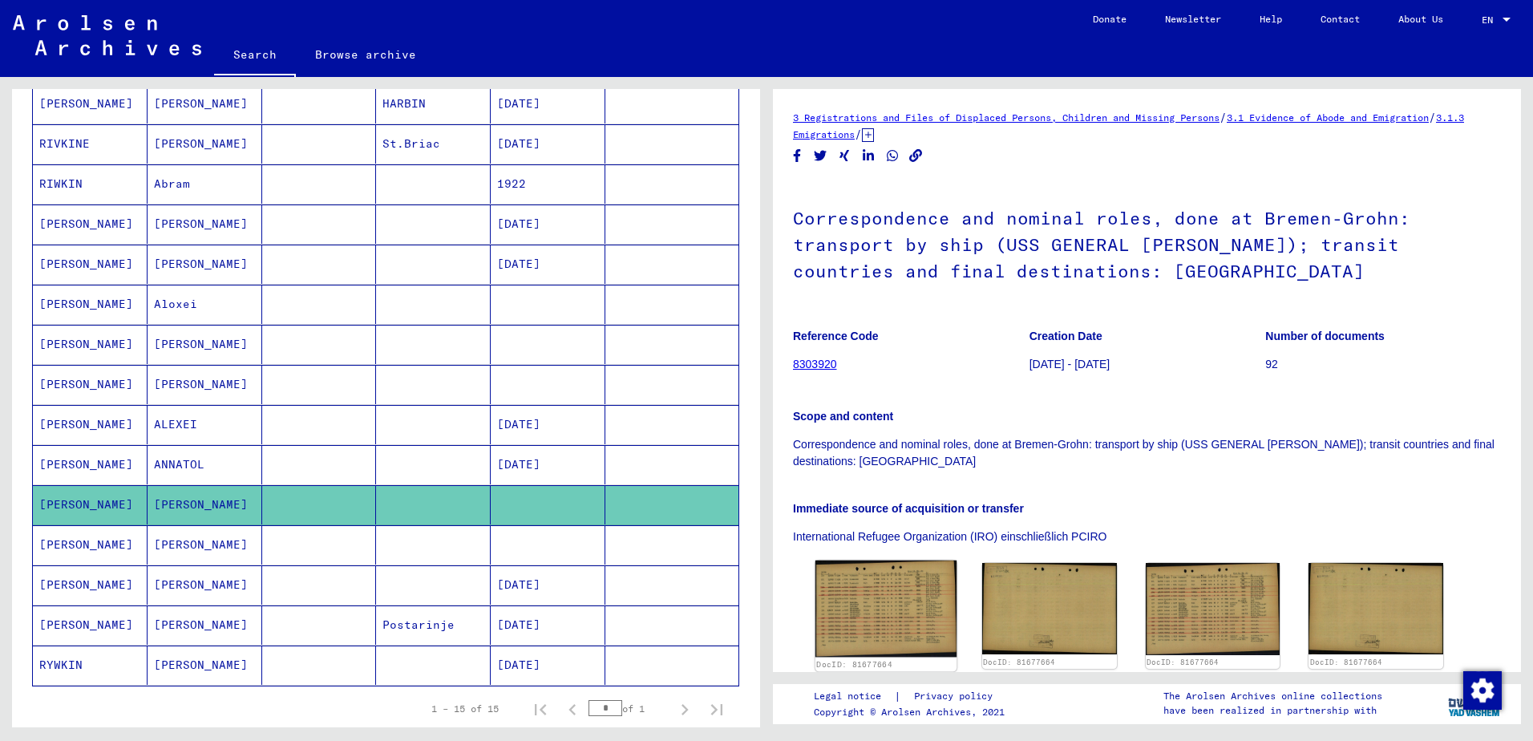
click at [907, 625] on img at bounding box center [886, 609] width 141 height 97
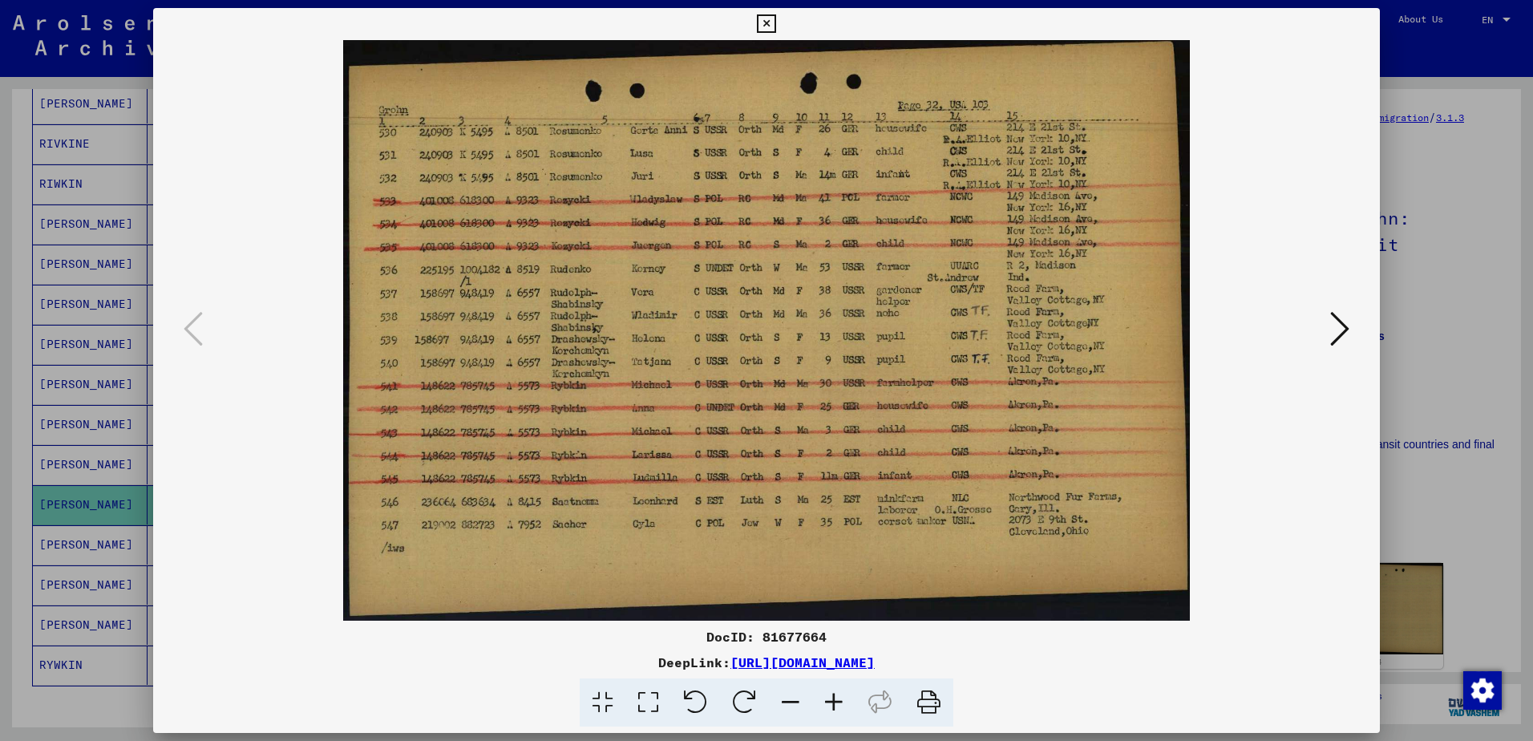
click at [1452, 387] on div at bounding box center [766, 370] width 1533 height 741
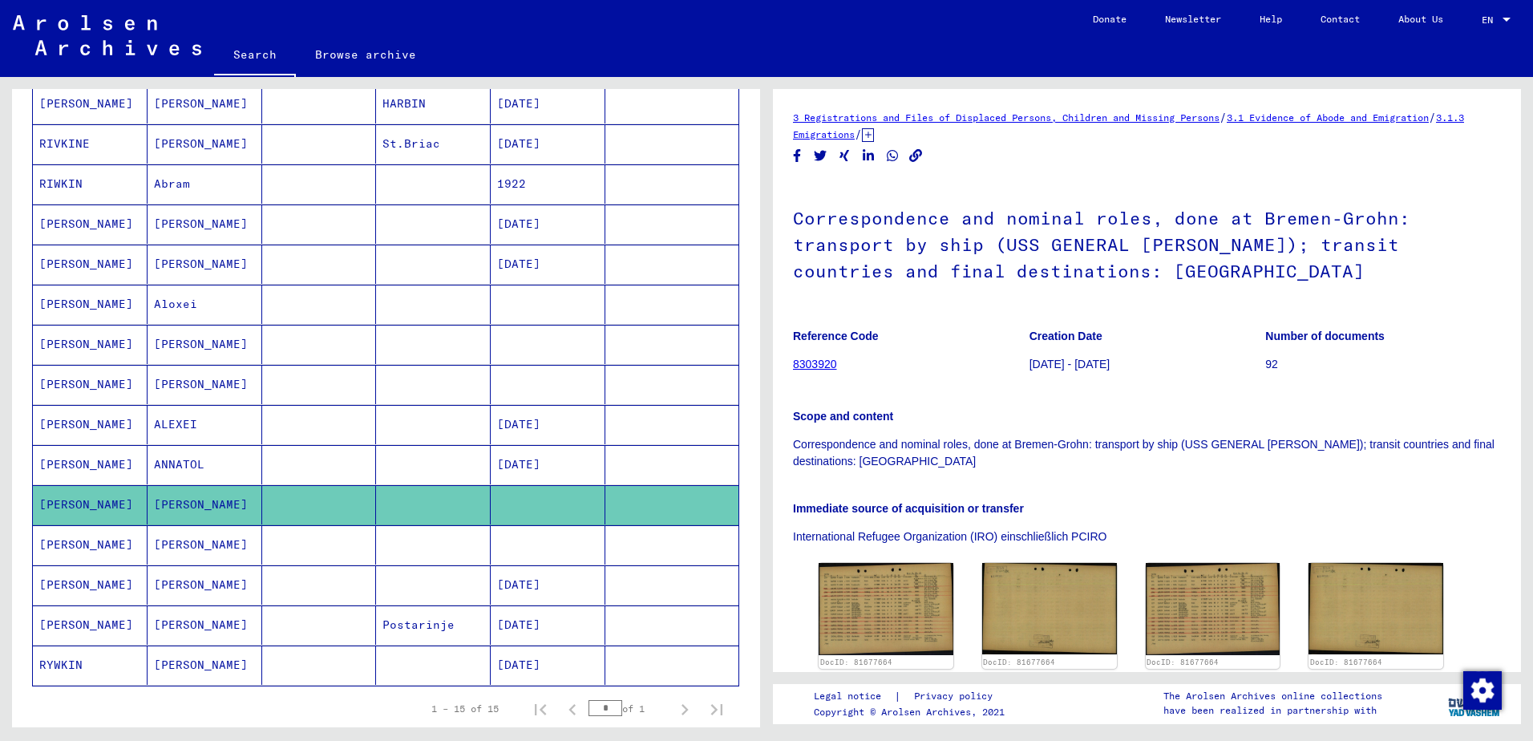
click at [376, 547] on mat-cell at bounding box center [433, 544] width 115 height 39
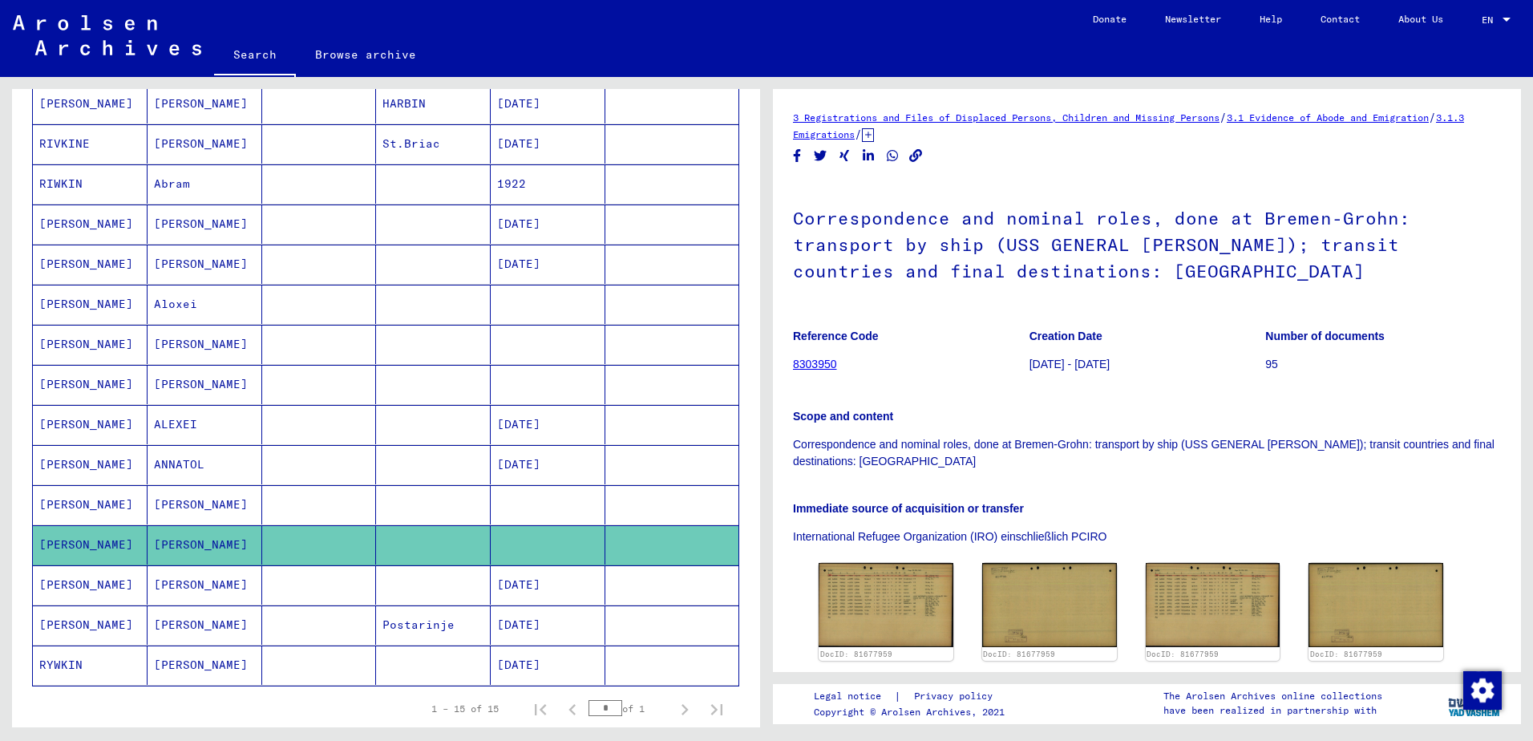
click at [539, 684] on mat-cell "[DATE]" at bounding box center [548, 665] width 115 height 39
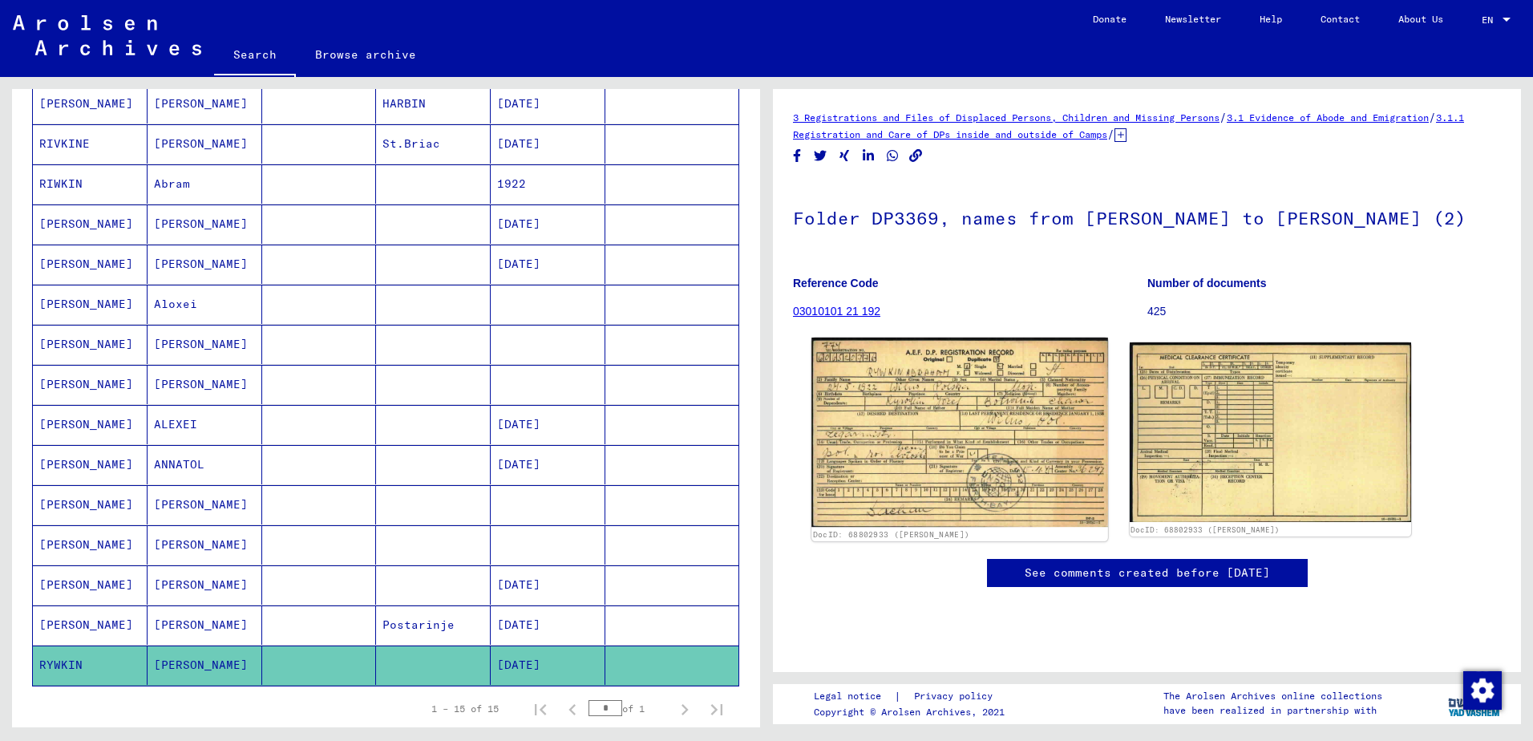
click at [953, 406] on img at bounding box center [960, 433] width 296 height 190
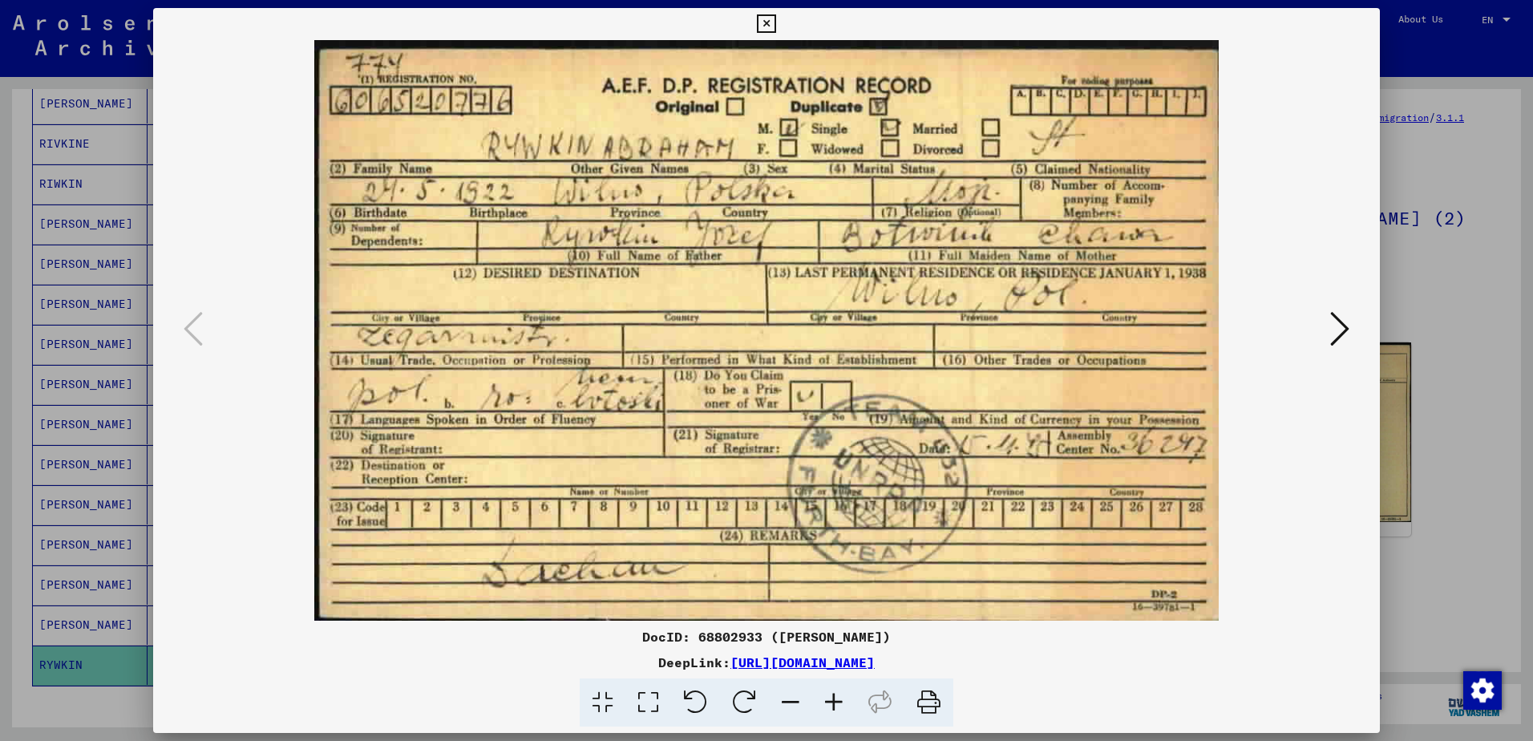
click at [1446, 245] on div at bounding box center [766, 370] width 1533 height 741
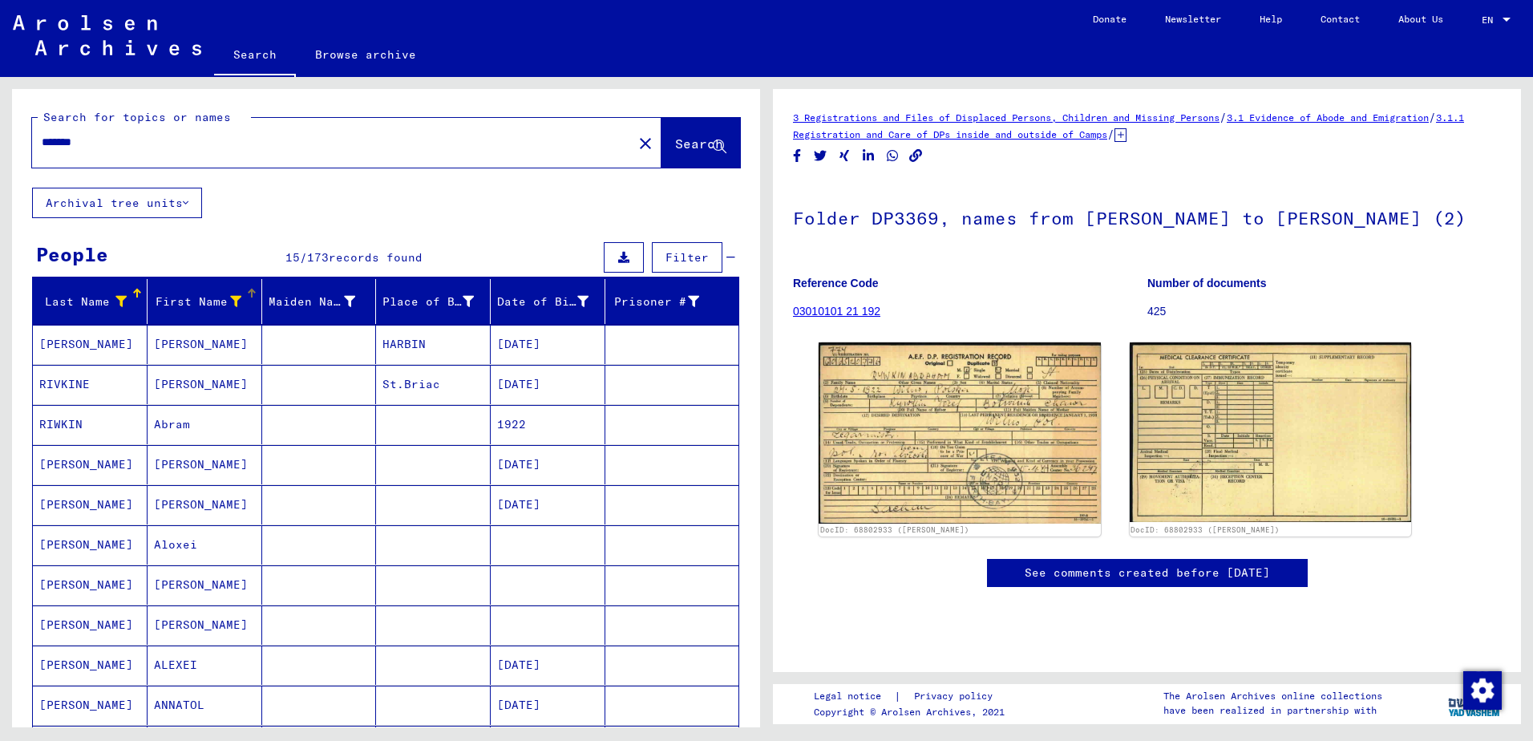
click at [233, 306] on icon at bounding box center [235, 301] width 11 height 11
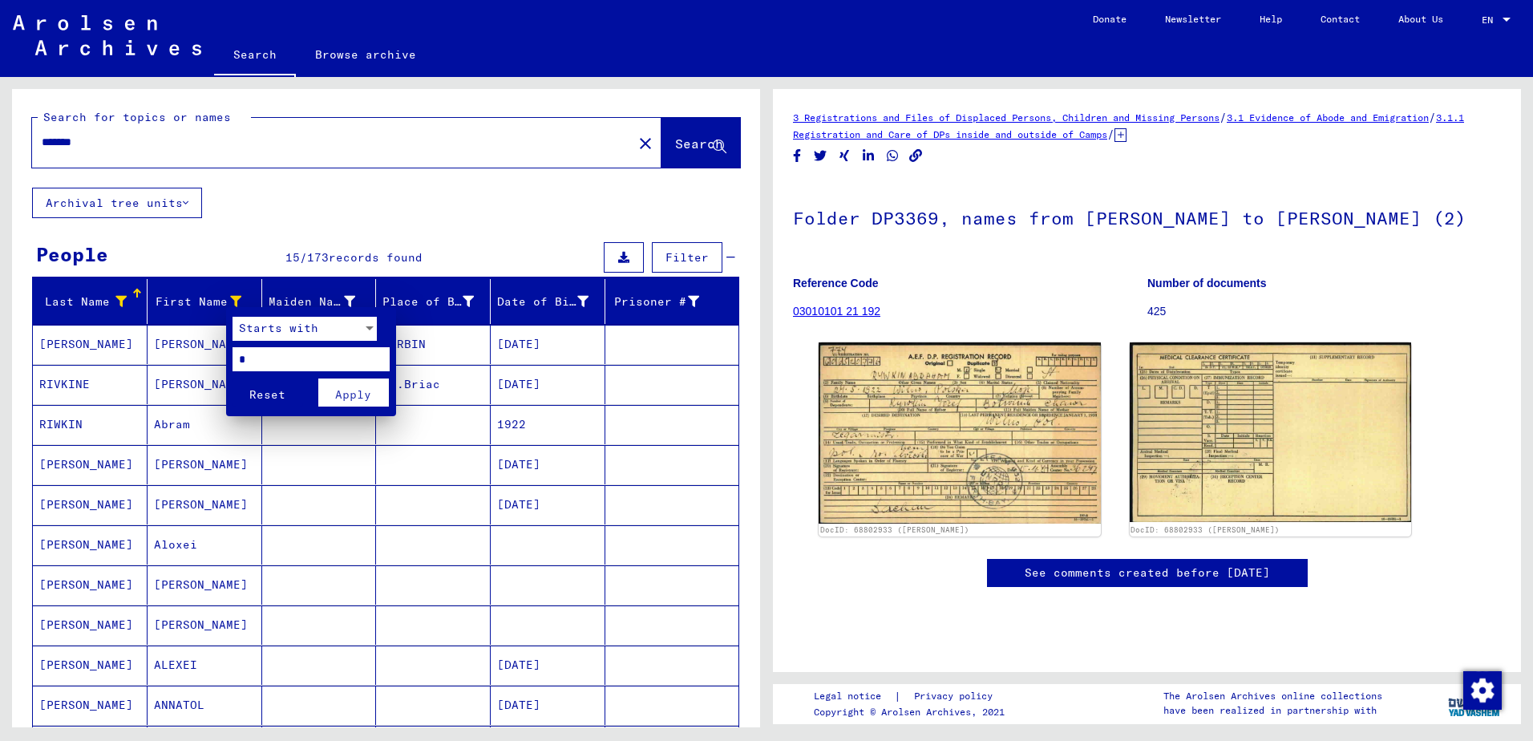
click at [287, 357] on input "*" at bounding box center [311, 359] width 157 height 24
type input "*"
click at [375, 392] on button "Apply" at bounding box center [353, 393] width 71 height 28
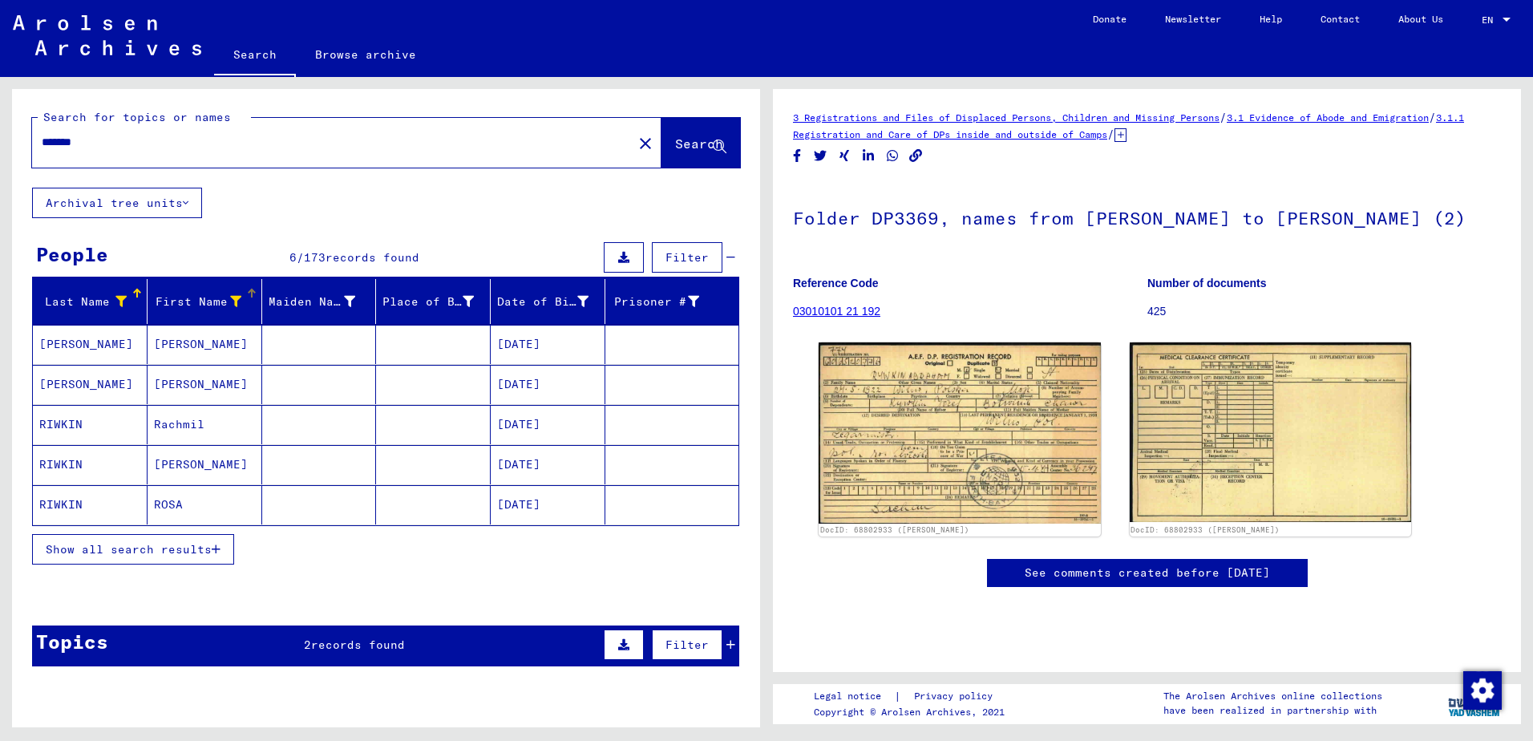
click at [237, 549] on div "Show all search results" at bounding box center [385, 549] width 707 height 47
click at [229, 556] on button "Show all search results" at bounding box center [133, 549] width 202 height 30
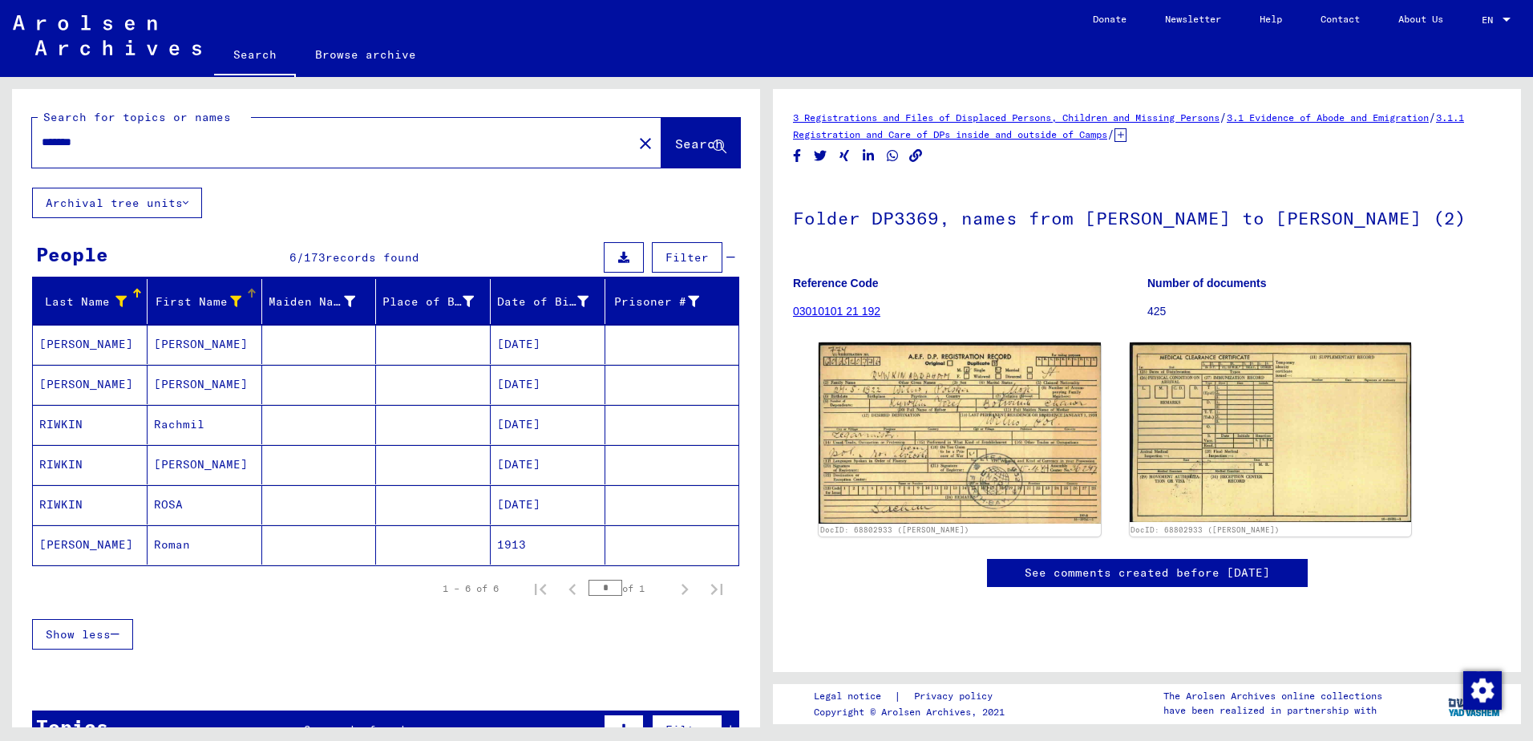
click at [231, 306] on icon at bounding box center [235, 301] width 11 height 11
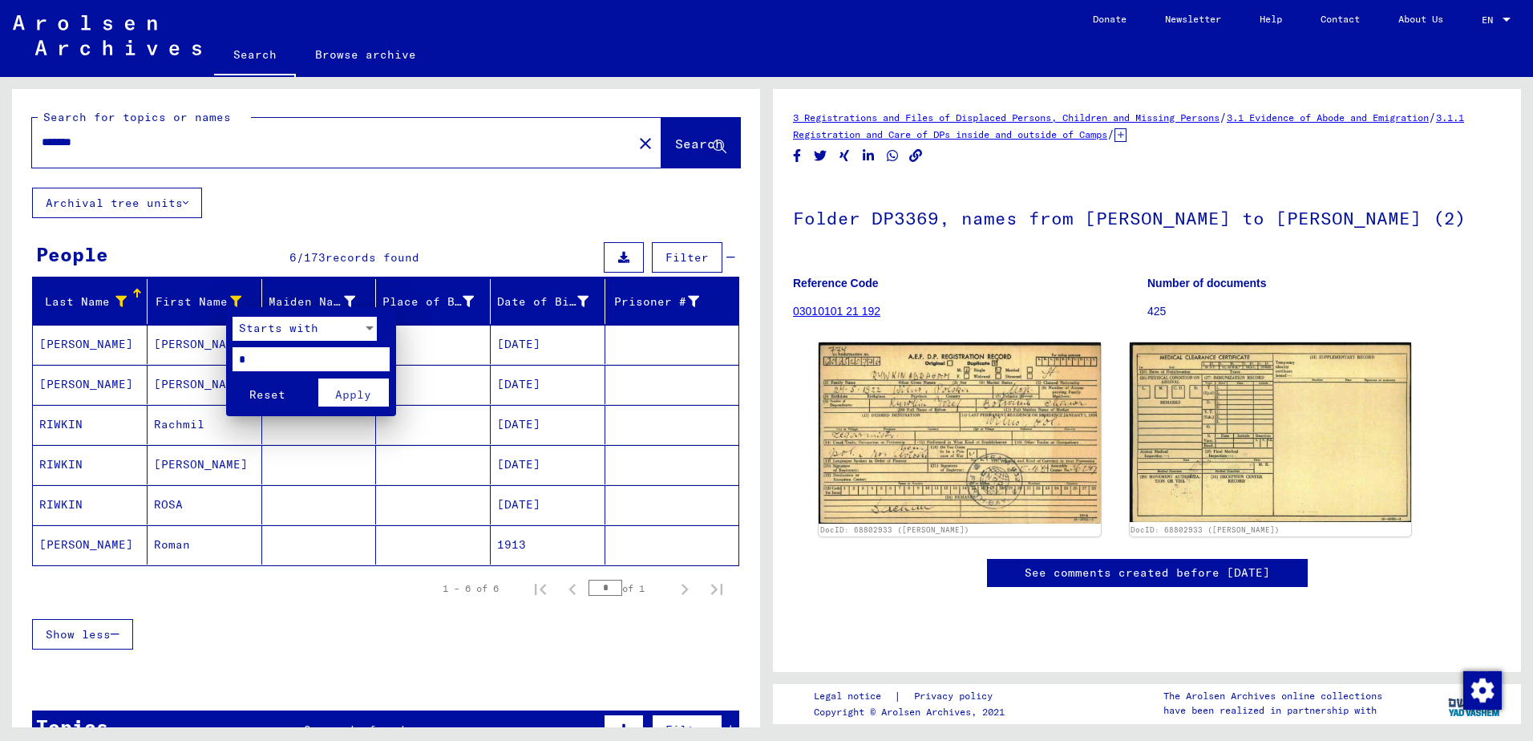
click at [235, 371] on input "*" at bounding box center [311, 359] width 157 height 24
click at [244, 367] on input "*" at bounding box center [311, 359] width 157 height 24
type input "*"
click at [375, 403] on button "Apply" at bounding box center [353, 393] width 71 height 28
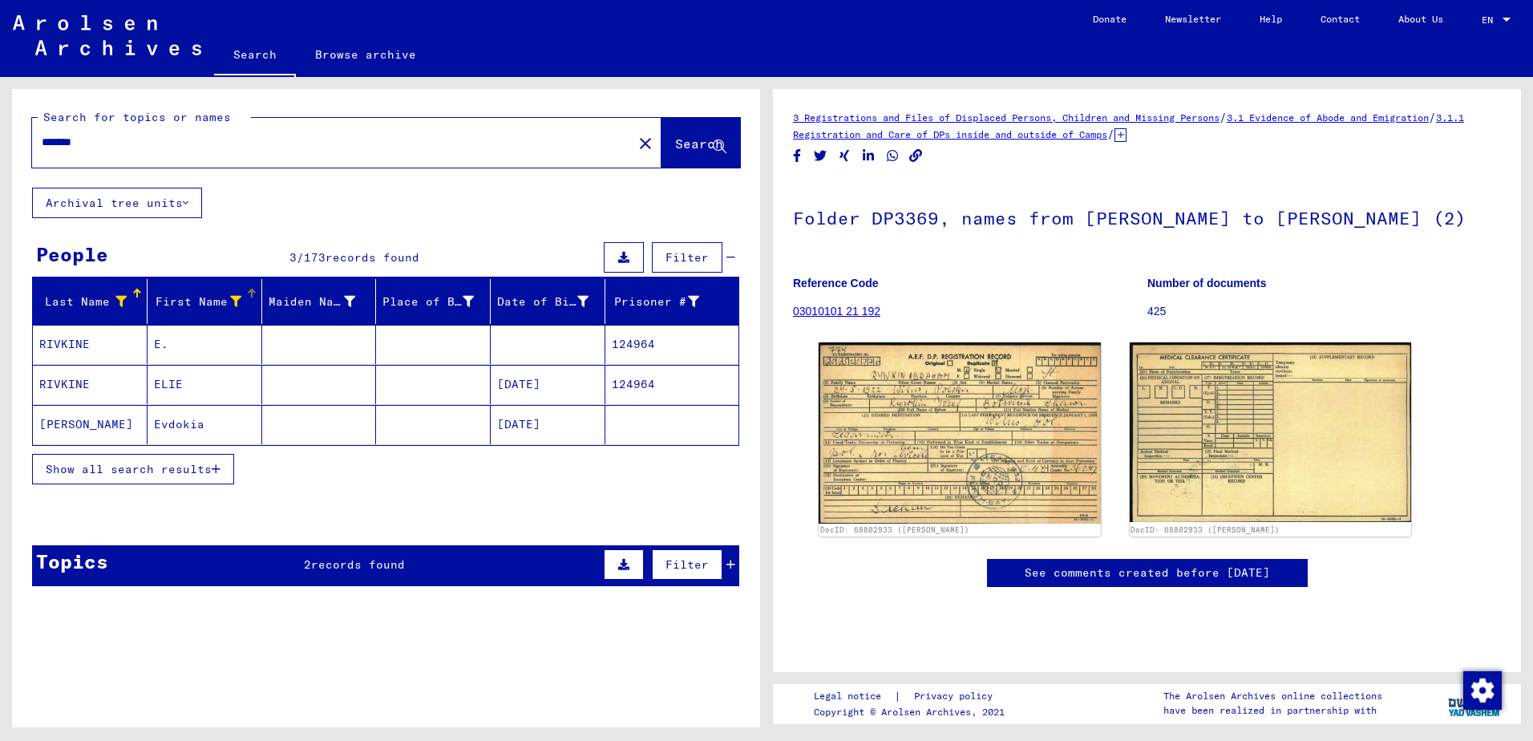
click at [229, 477] on button "Show all search results" at bounding box center [133, 469] width 202 height 30
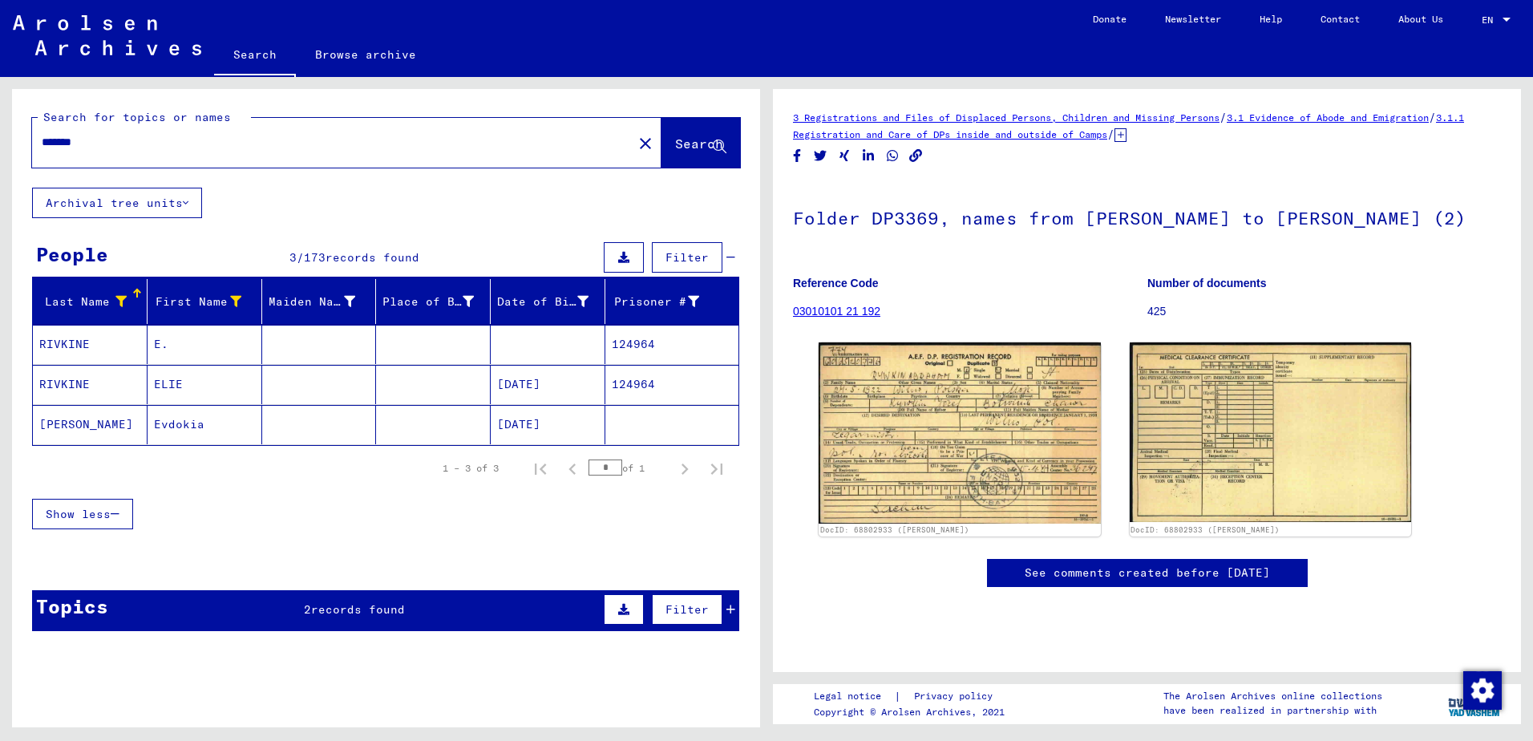
click at [291, 350] on mat-cell at bounding box center [319, 344] width 115 height 39
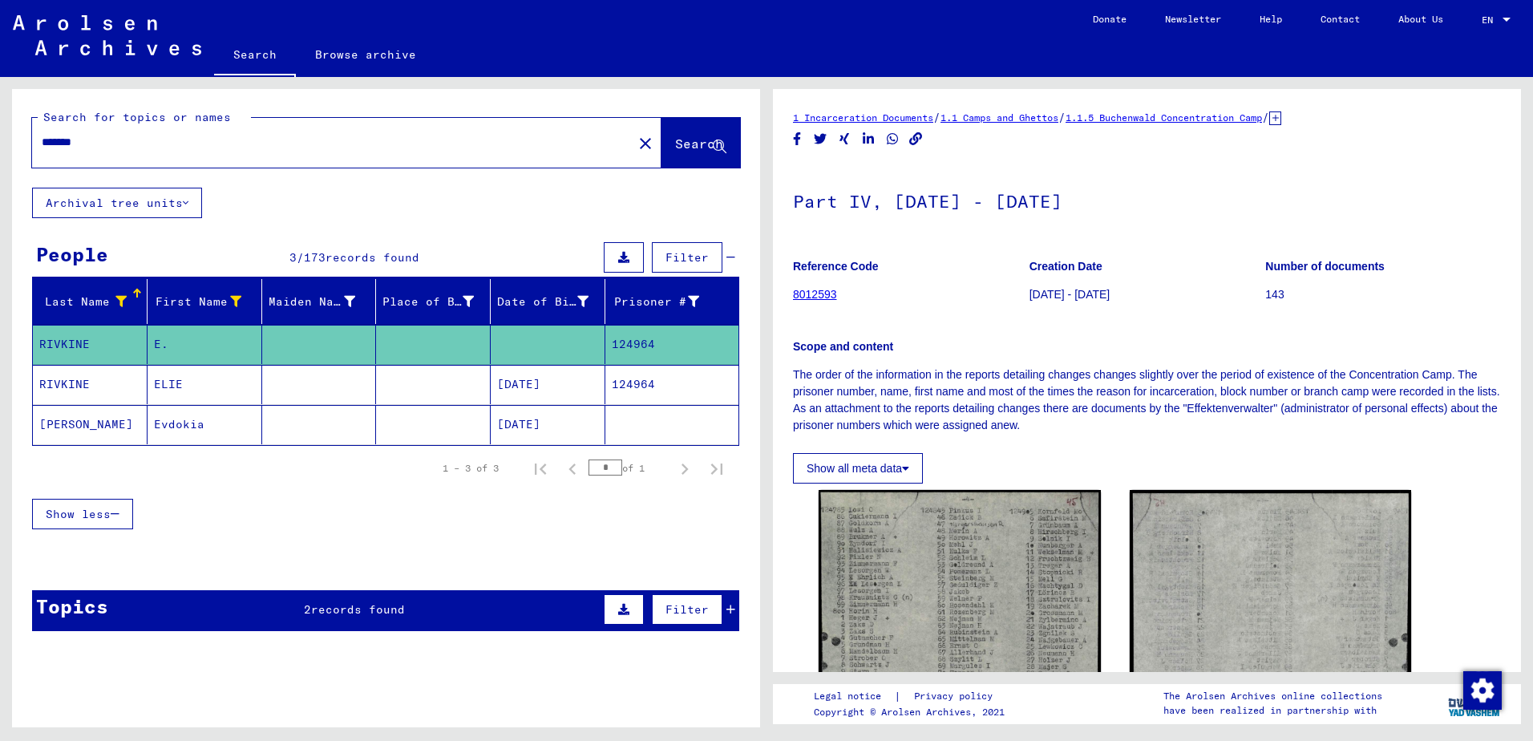
click at [338, 144] on input "*******" at bounding box center [332, 142] width 581 height 17
paste input "text"
type input "*****"
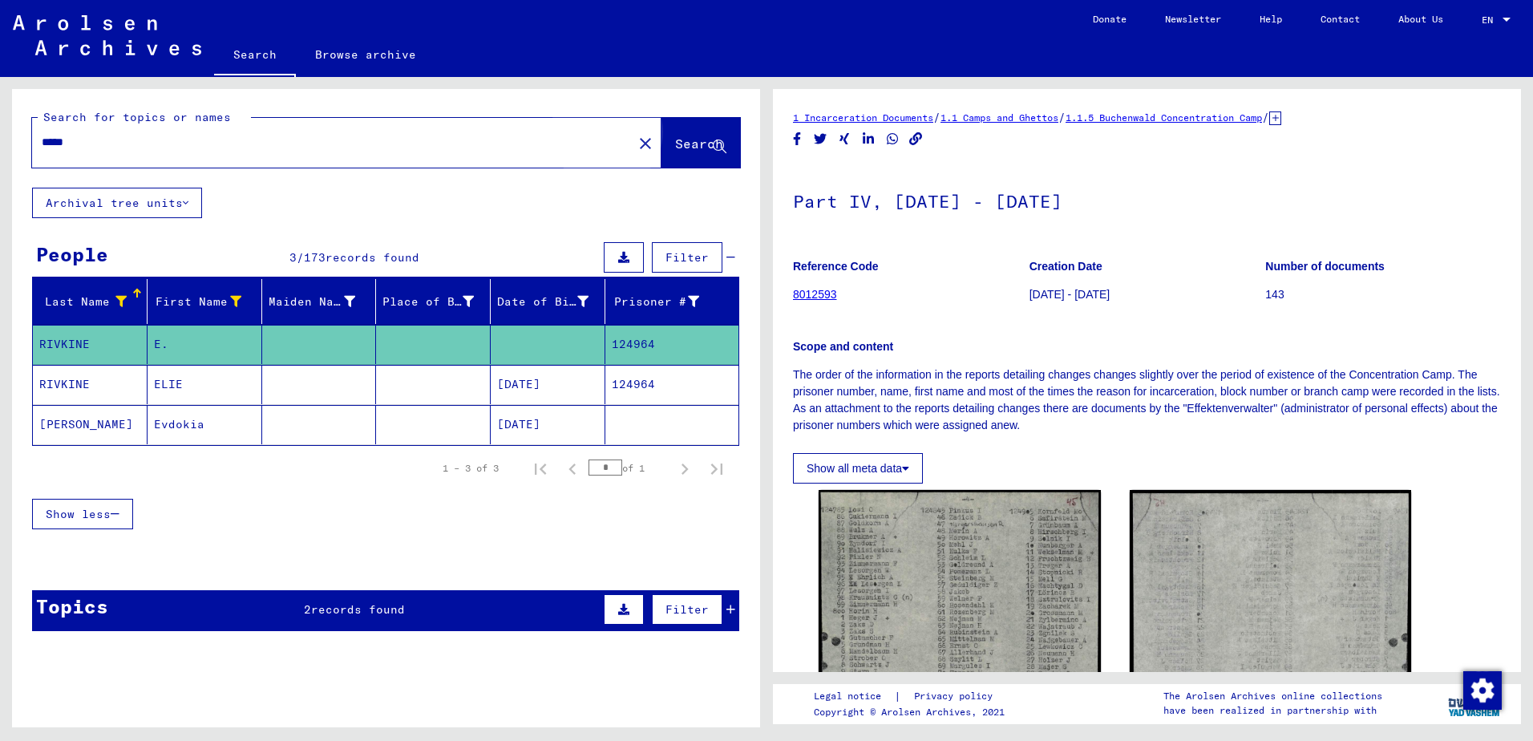
click at [675, 151] on span "Search" at bounding box center [699, 144] width 48 height 16
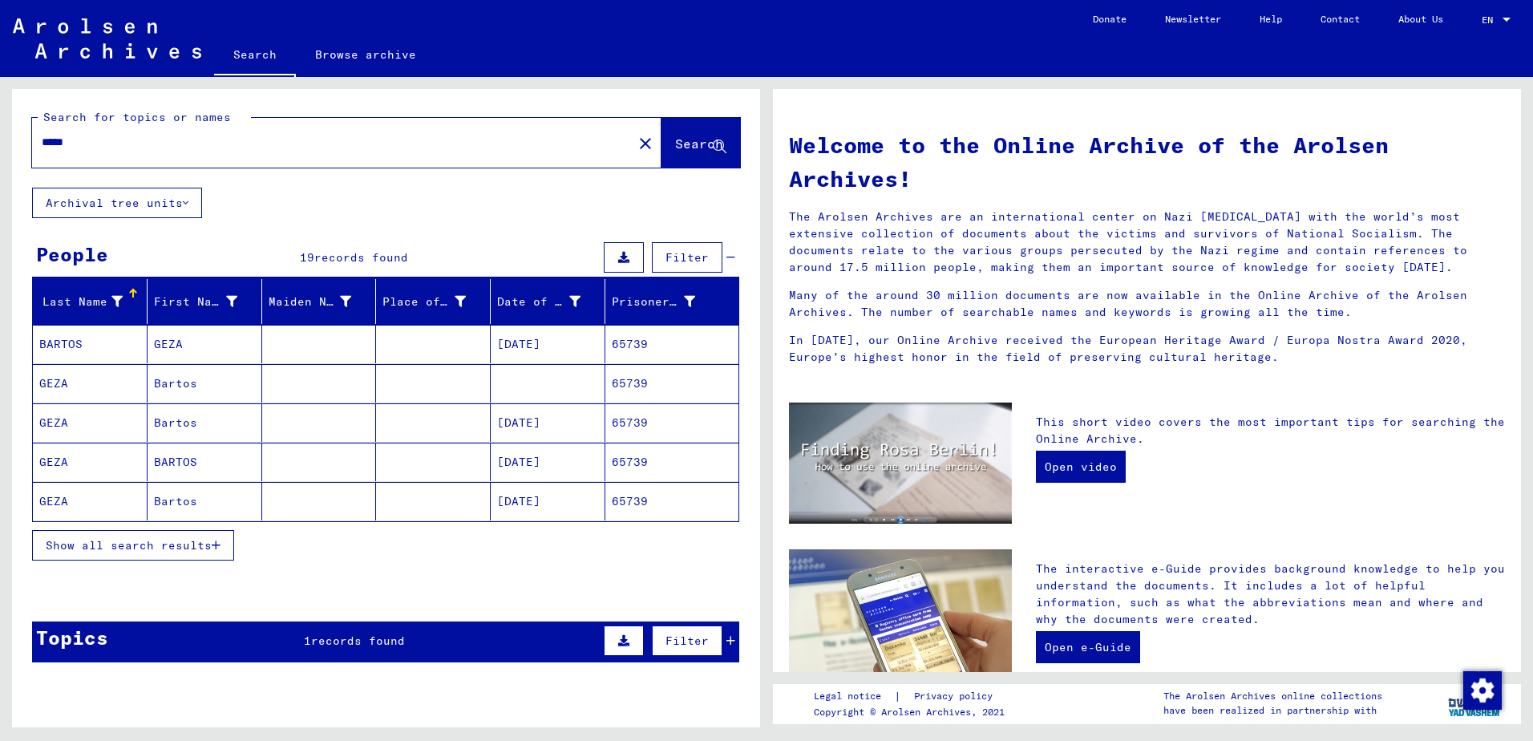
click at [179, 544] on span "Show all search results" at bounding box center [129, 545] width 166 height 14
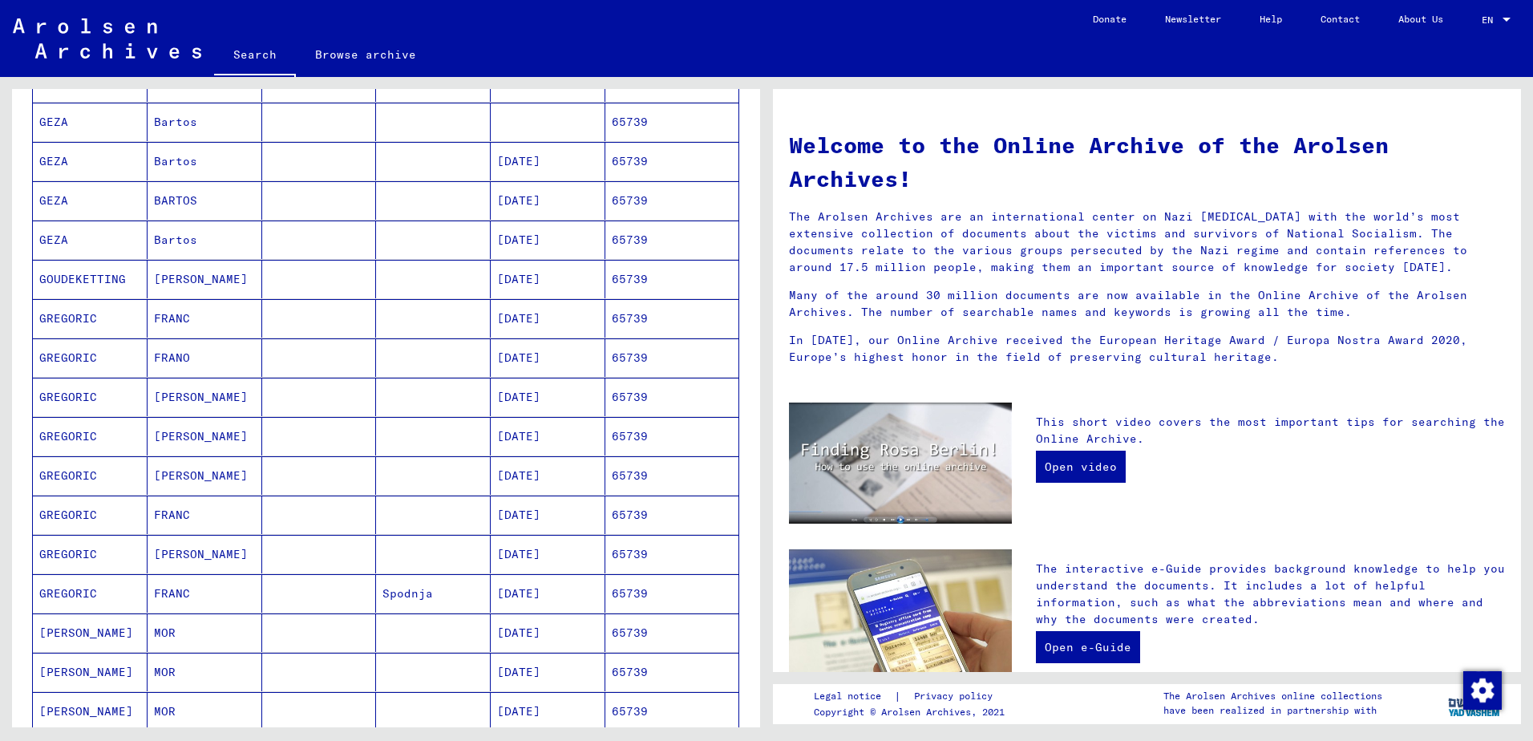
scroll to position [481, 0]
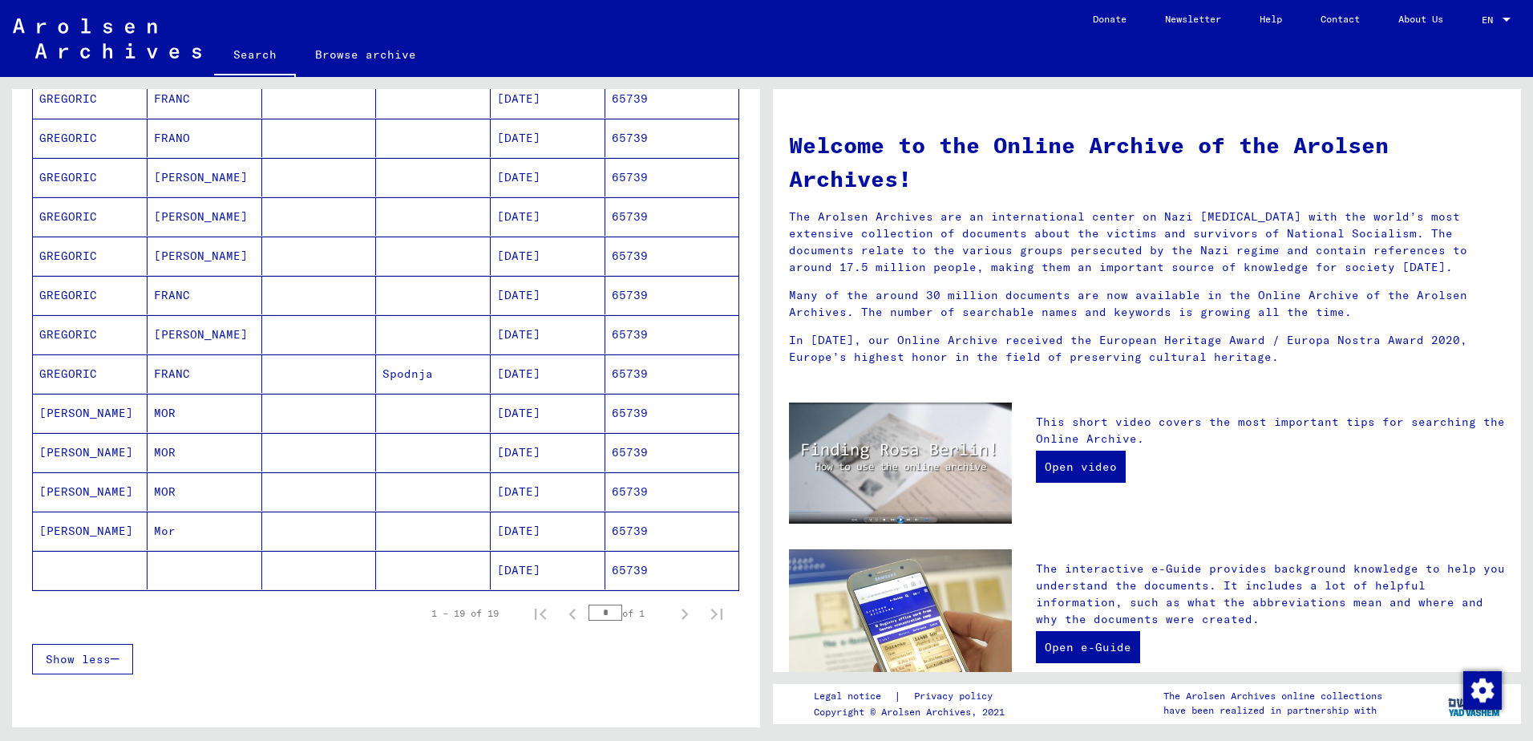
click at [334, 569] on mat-cell at bounding box center [319, 570] width 115 height 38
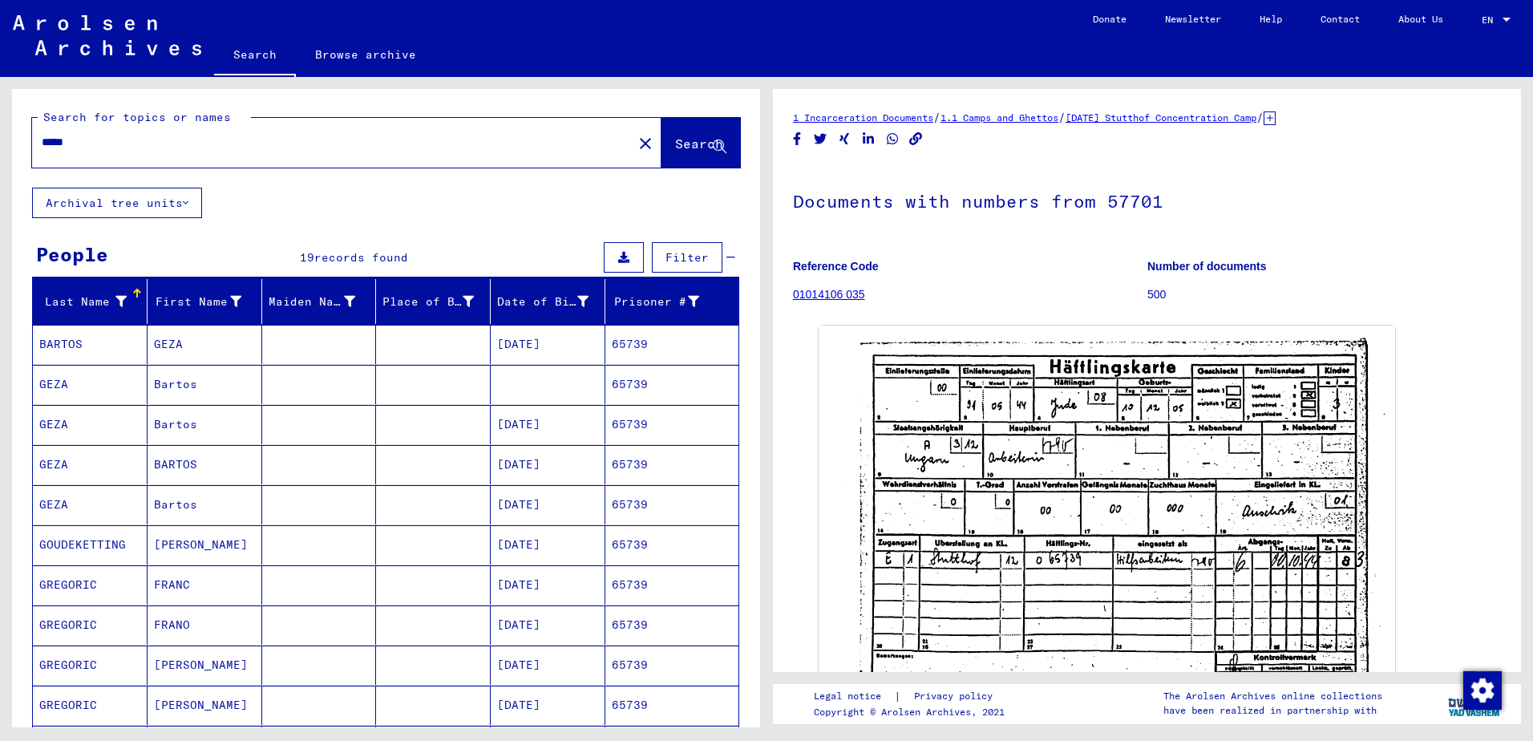
click at [126, 144] on input "*****" at bounding box center [332, 142] width 581 height 17
